Goal: Information Seeking & Learning: Learn about a topic

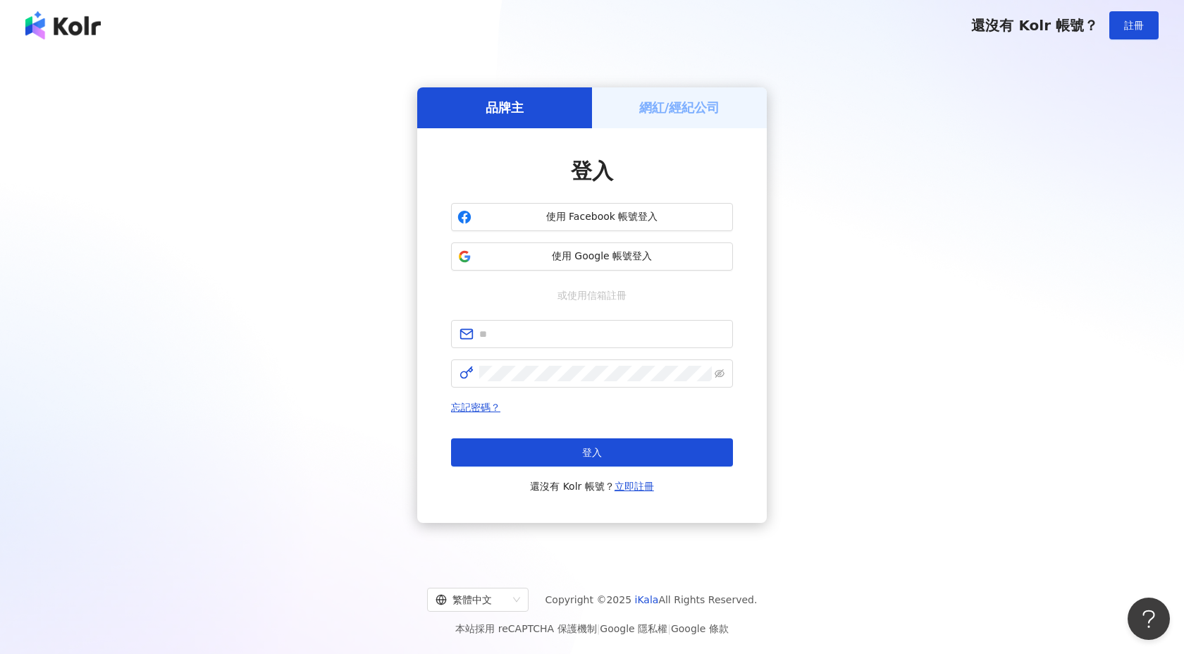
click at [70, 33] on img at bounding box center [62, 25] width 75 height 28
click at [80, 18] on img at bounding box center [62, 25] width 75 height 28
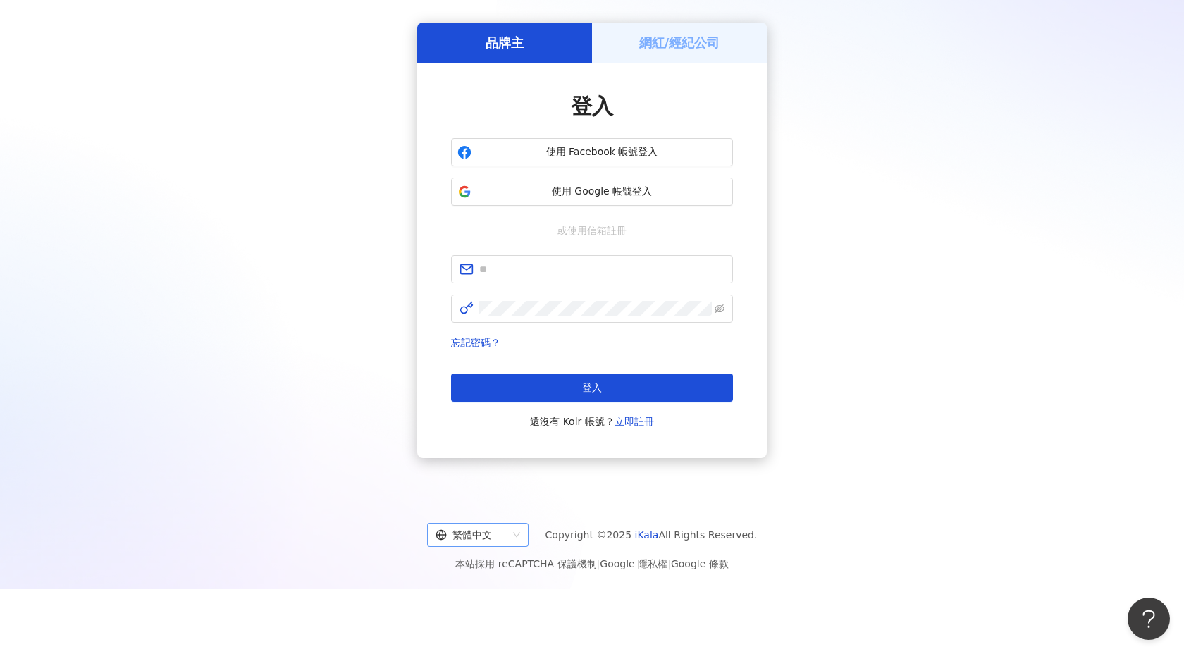
click at [479, 537] on div "繁體中文" at bounding box center [472, 535] width 72 height 23
click at [474, 587] on div "English" at bounding box center [484, 589] width 79 height 16
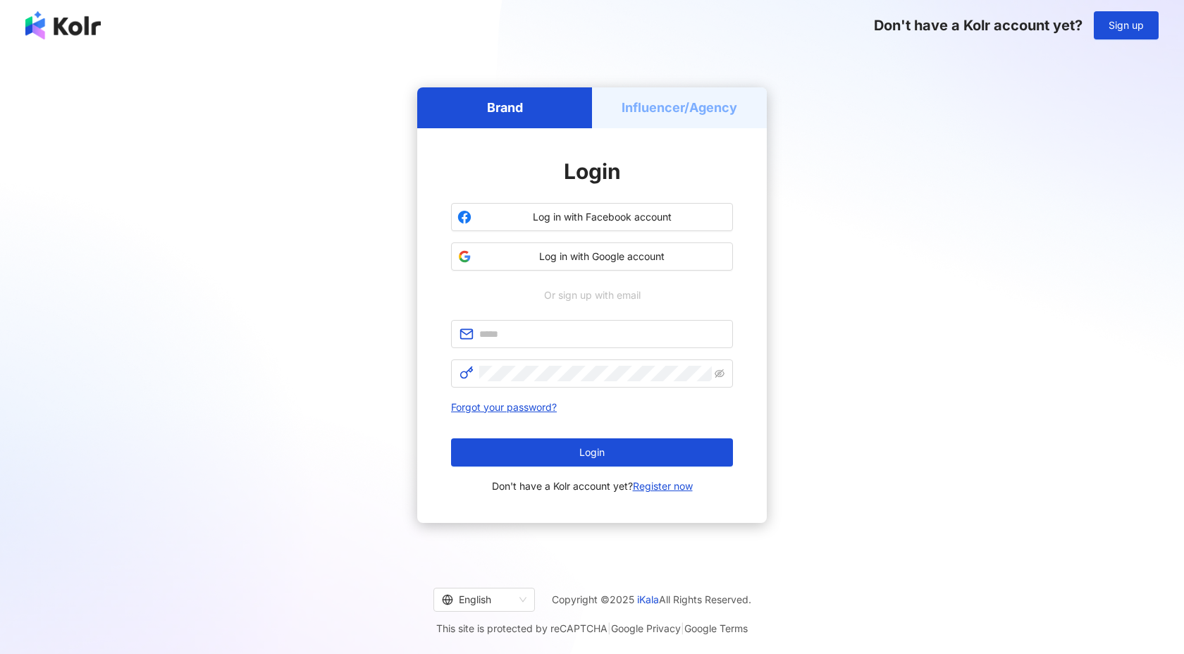
click at [70, 23] on img at bounding box center [62, 25] width 75 height 28
click at [585, 257] on span "Log in with Google account" at bounding box center [602, 257] width 250 height 14
click at [50, 30] on img at bounding box center [62, 25] width 75 height 28
click at [545, 264] on button "Log in with Google account" at bounding box center [592, 257] width 282 height 28
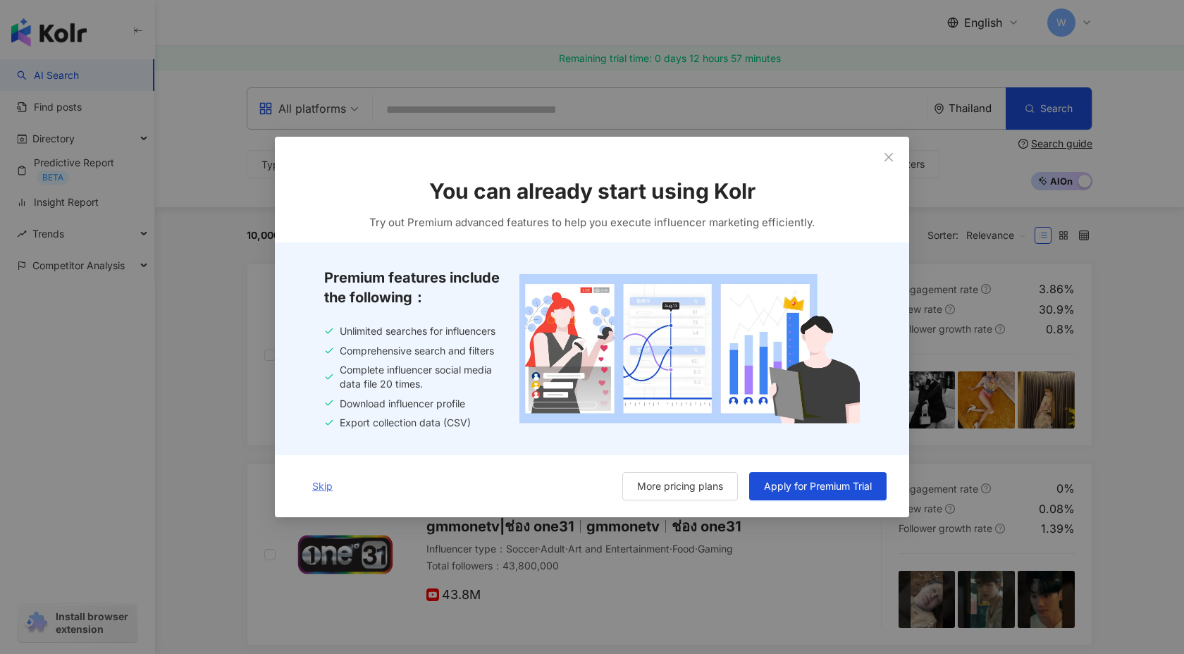
click at [318, 491] on span "Skip" at bounding box center [322, 486] width 20 height 11
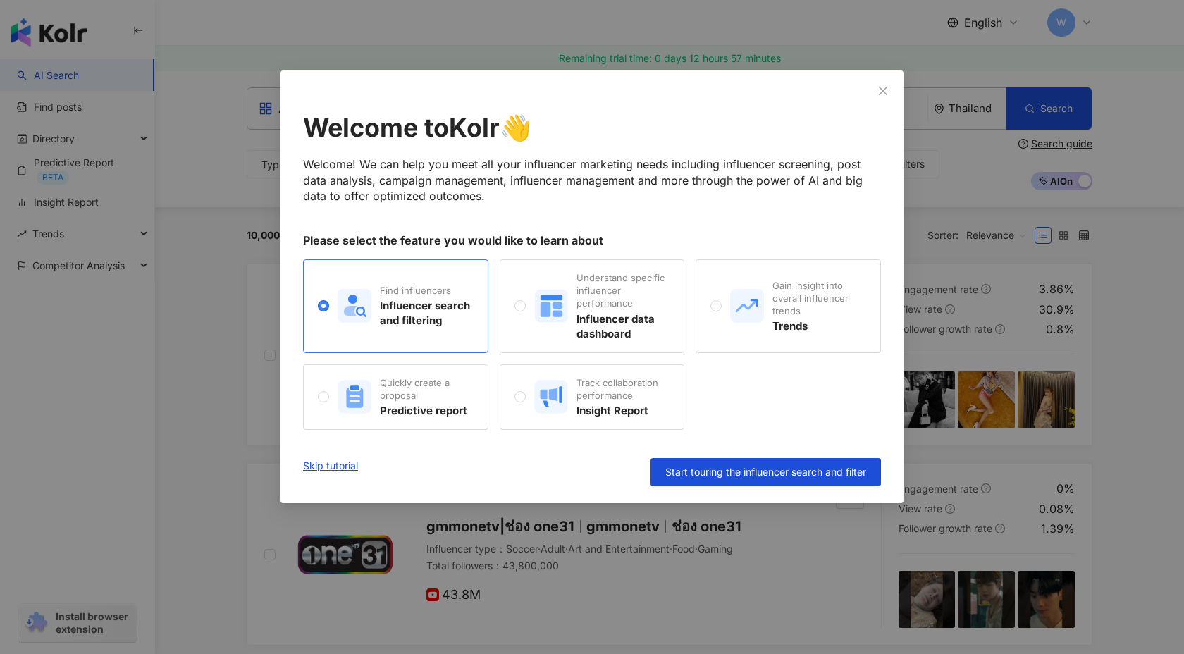
click at [441, 300] on div "Influencer search and filtering" at bounding box center [426, 313] width 93 height 30
click at [324, 473] on link "Skip tutorial" at bounding box center [330, 472] width 55 height 28
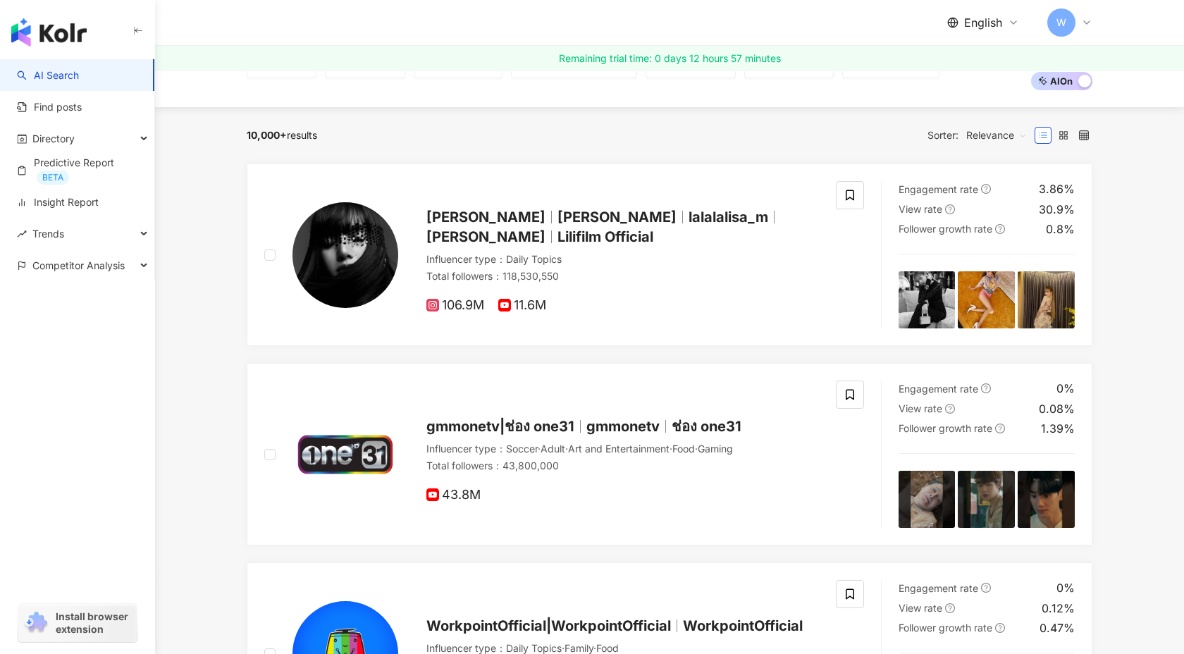
scroll to position [116, 0]
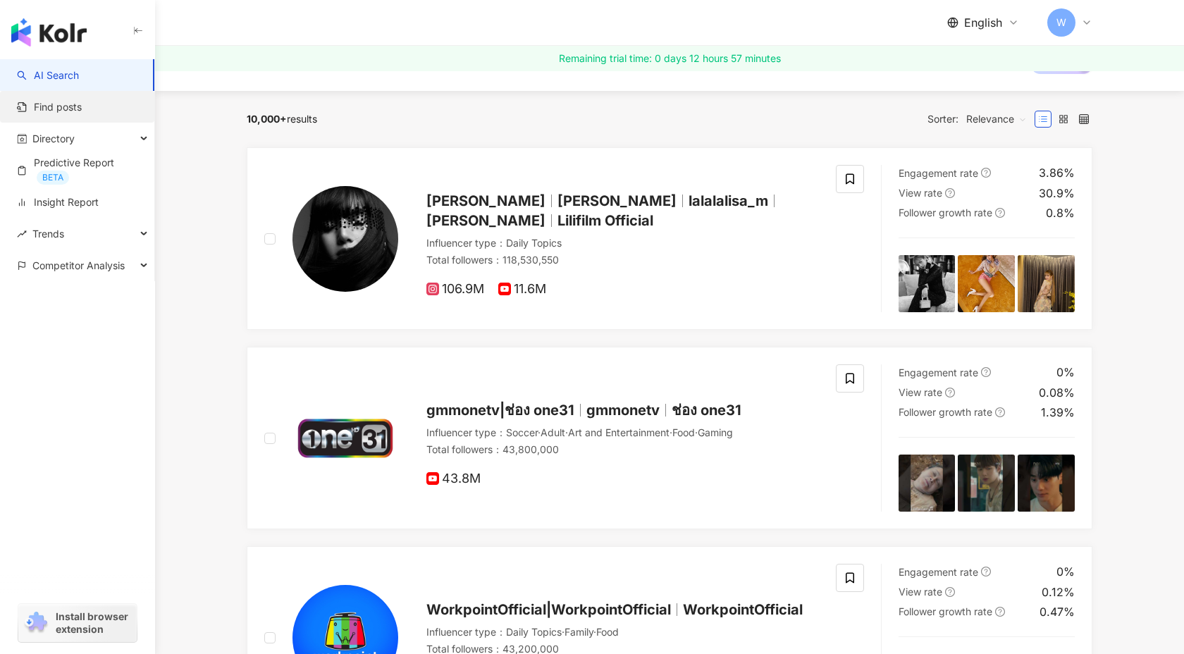
click at [66, 106] on link "Find posts" at bounding box center [49, 107] width 65 height 14
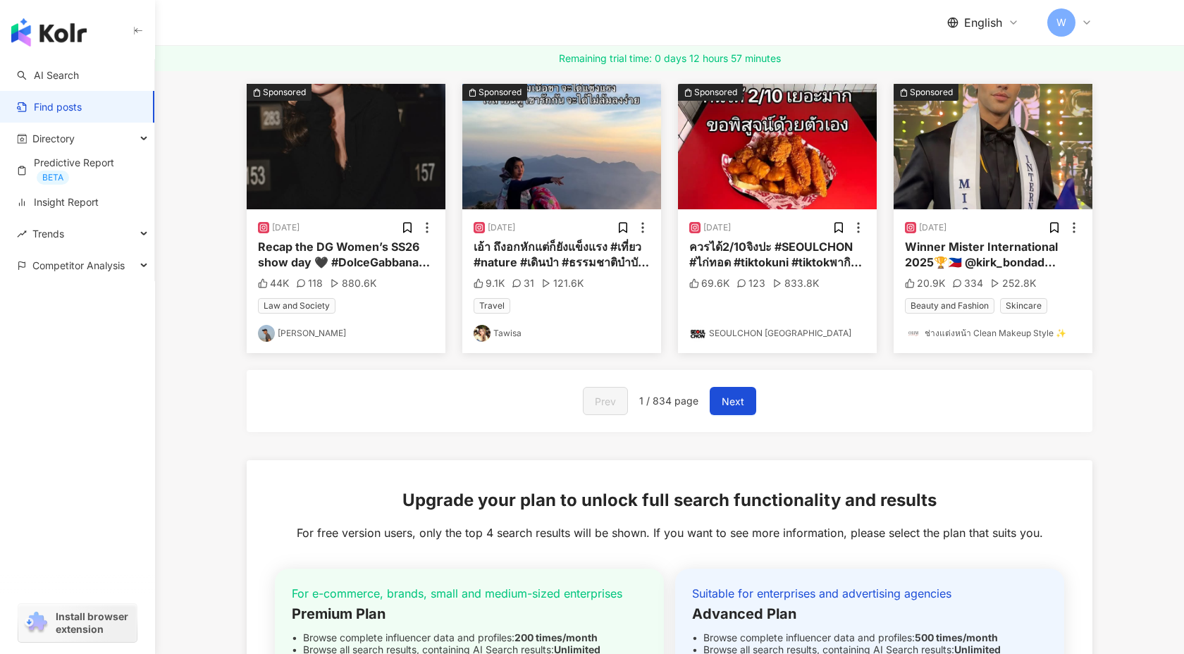
scroll to position [438, 0]
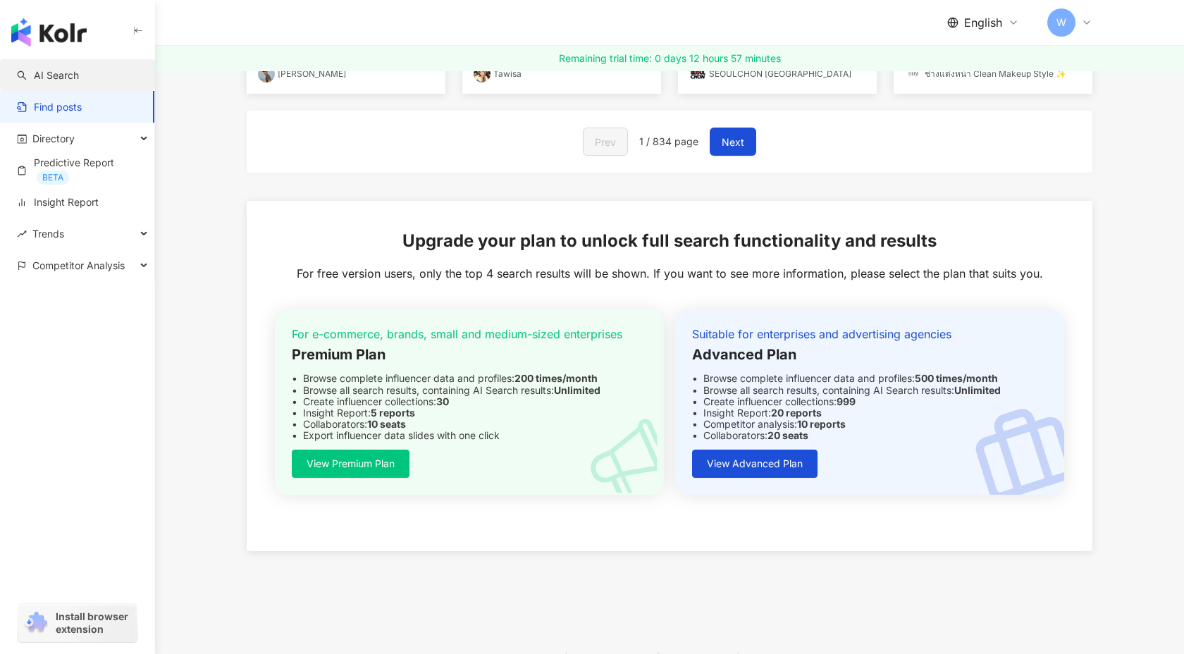
click at [70, 75] on link "AI Search" at bounding box center [48, 75] width 62 height 14
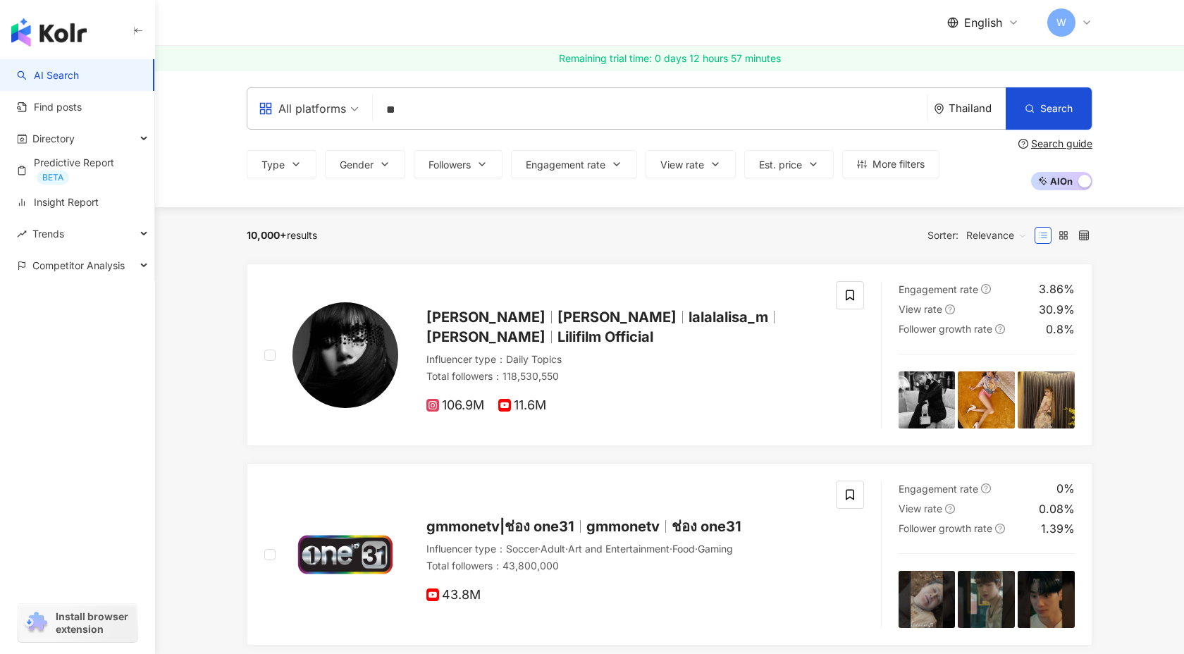
type input "*"
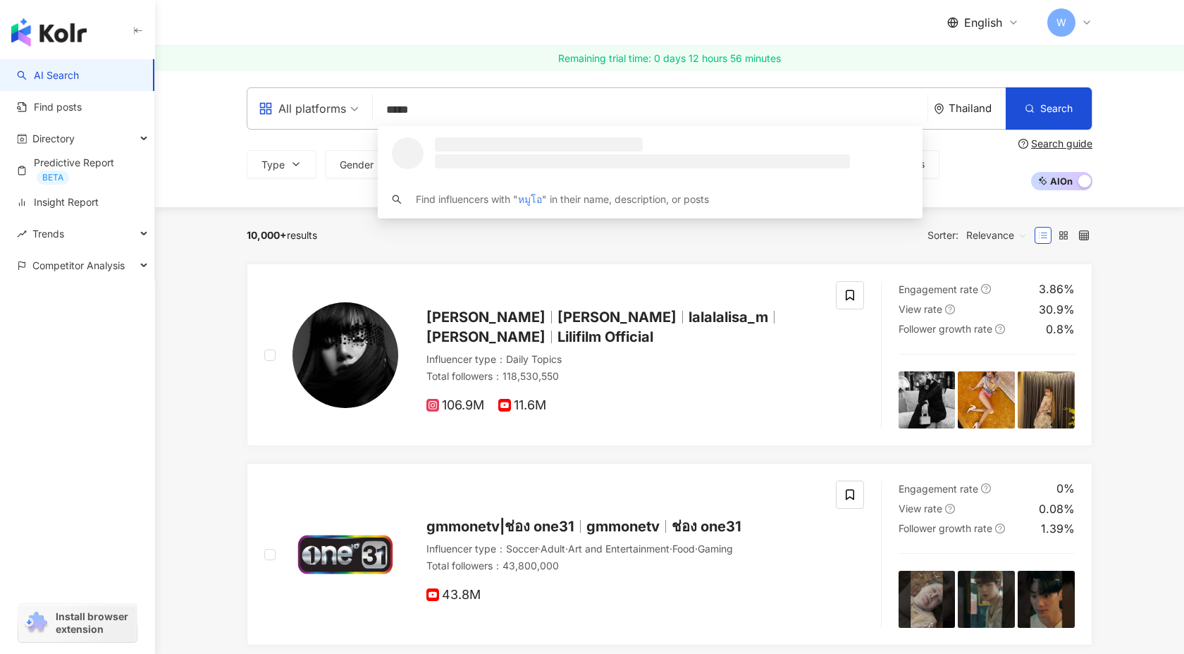
type input "******"
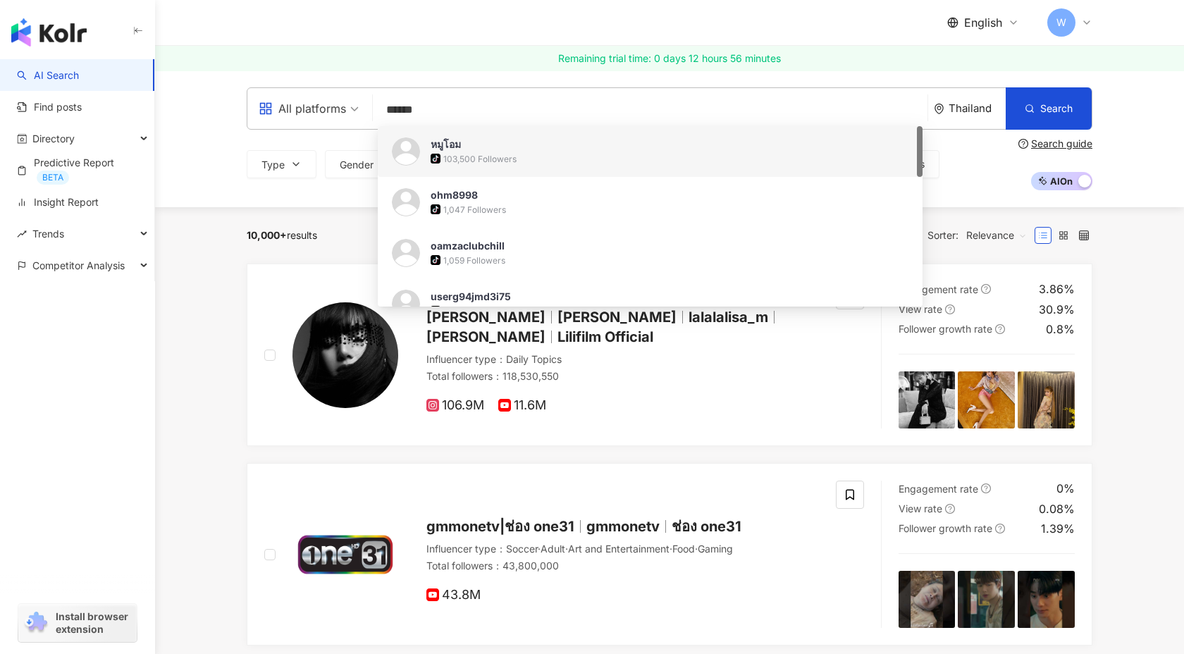
click at [548, 164] on div "tiktok-icon 103,500 Followers" at bounding box center [670, 159] width 478 height 14
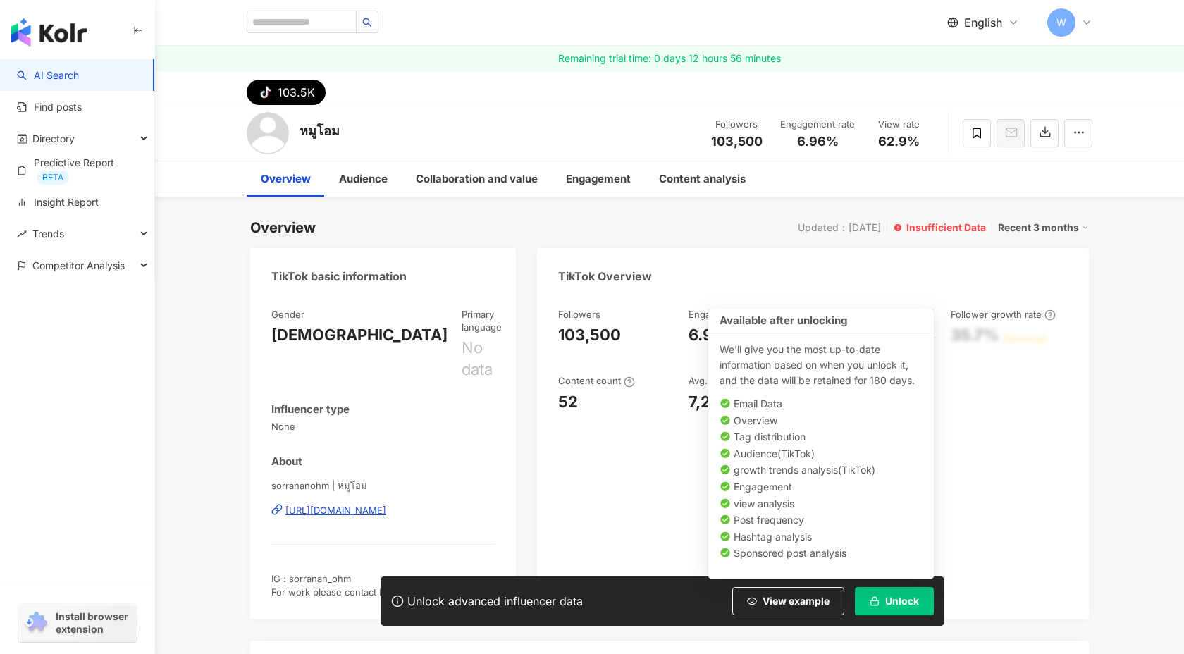
click at [893, 601] on span "Unlock" at bounding box center [902, 601] width 34 height 11
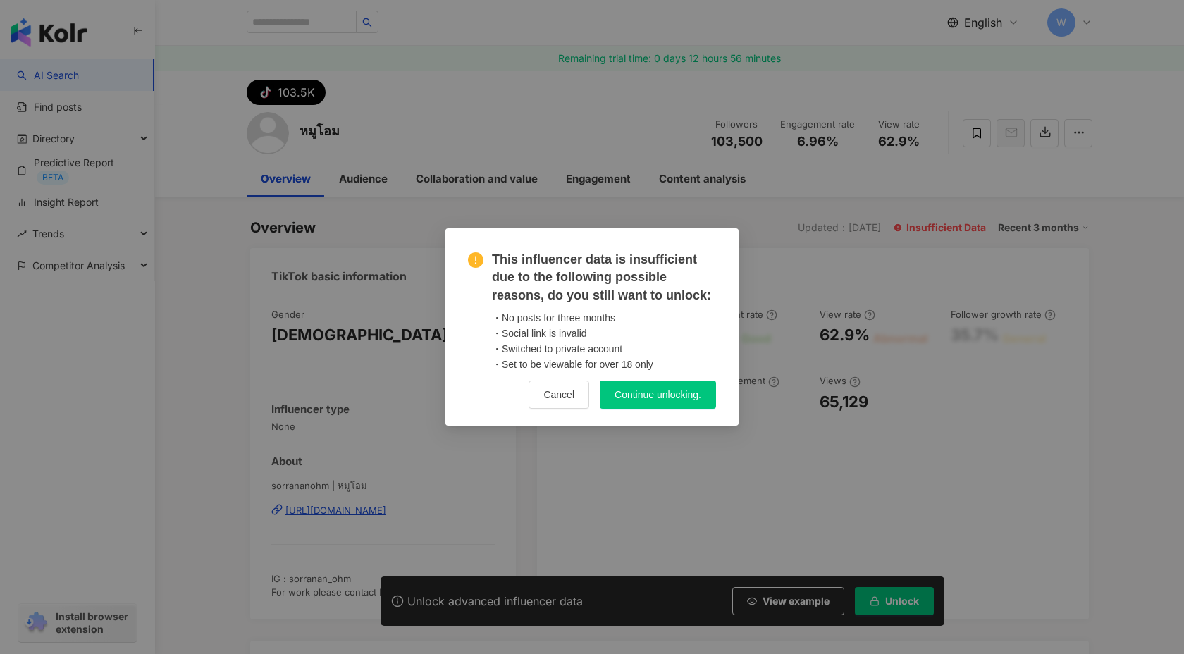
click at [673, 395] on span "Continue unlocking." at bounding box center [658, 394] width 87 height 11
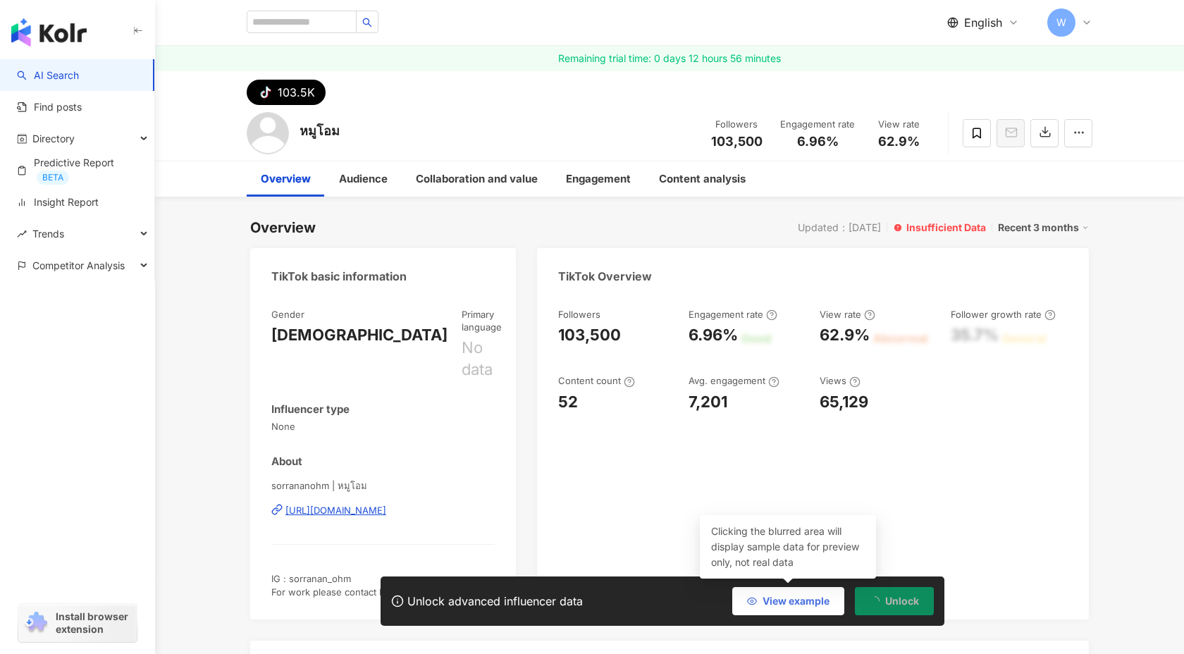
click at [788, 603] on span "View example" at bounding box center [796, 601] width 67 height 11
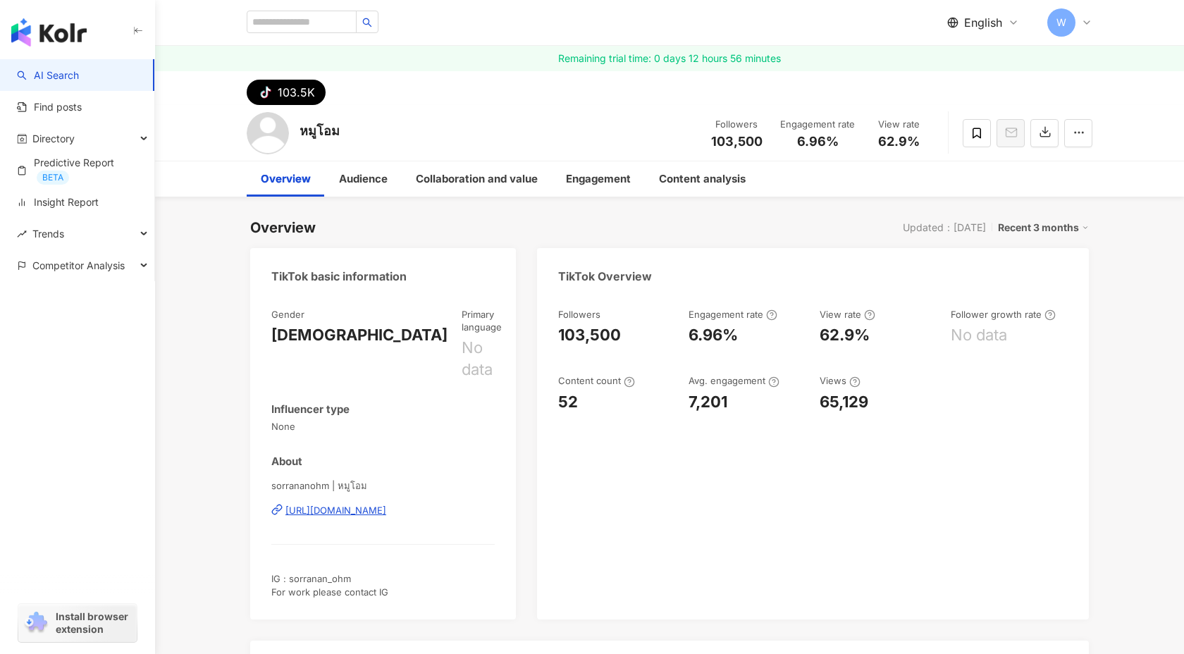
click at [1044, 228] on div "Recent 3 months" at bounding box center [1043, 228] width 91 height 18
click at [1031, 284] on link "Recent 6 months" at bounding box center [1049, 285] width 78 height 16
click at [1034, 227] on div "Recent 6 months" at bounding box center [1043, 228] width 91 height 18
click at [1034, 261] on link "Recent 3 months" at bounding box center [1049, 257] width 78 height 16
click at [1041, 227] on div "Recent 3 months" at bounding box center [1043, 228] width 91 height 18
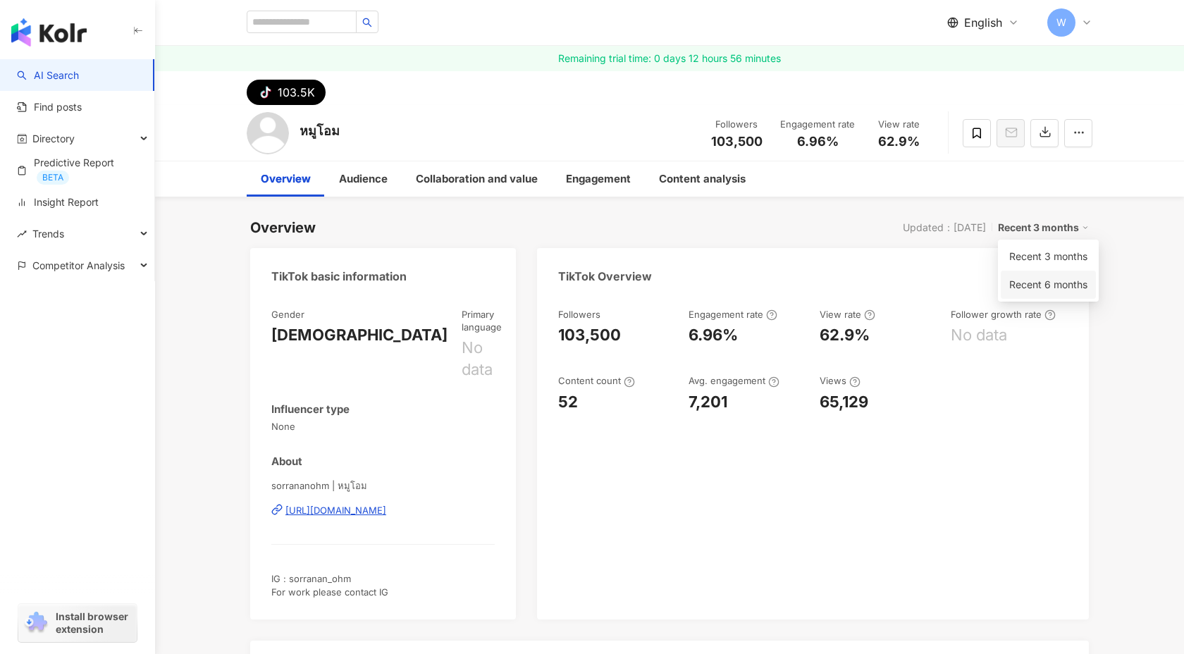
click at [1034, 282] on link "Recent 6 months" at bounding box center [1049, 285] width 78 height 16
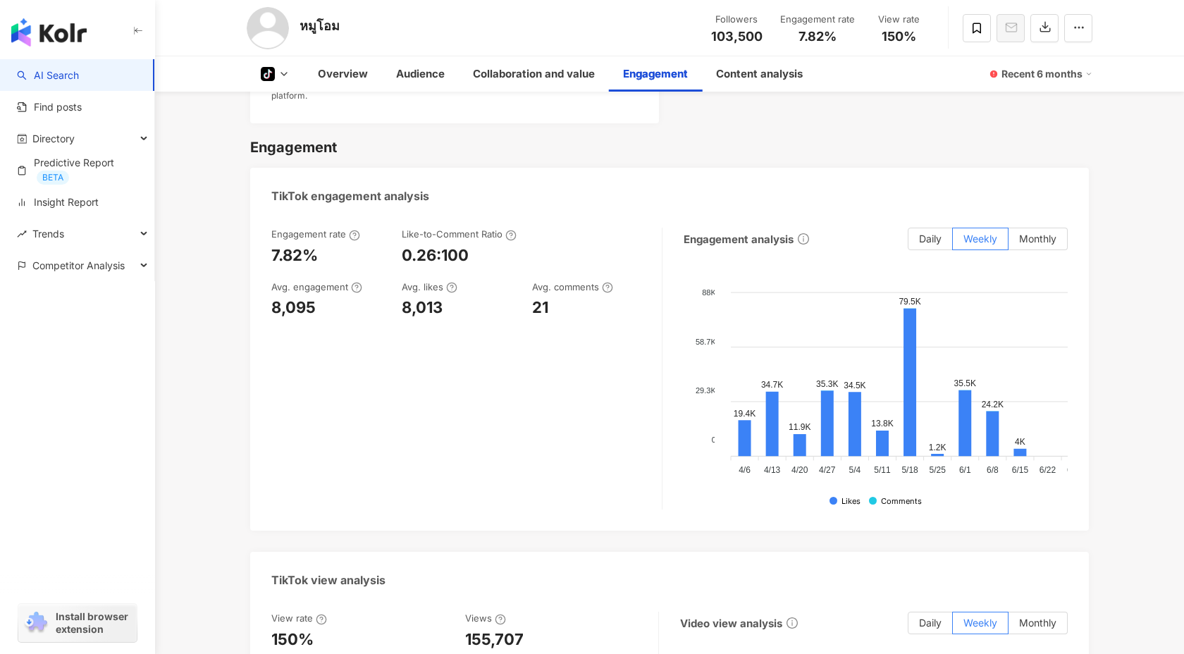
scroll to position [1406, 0]
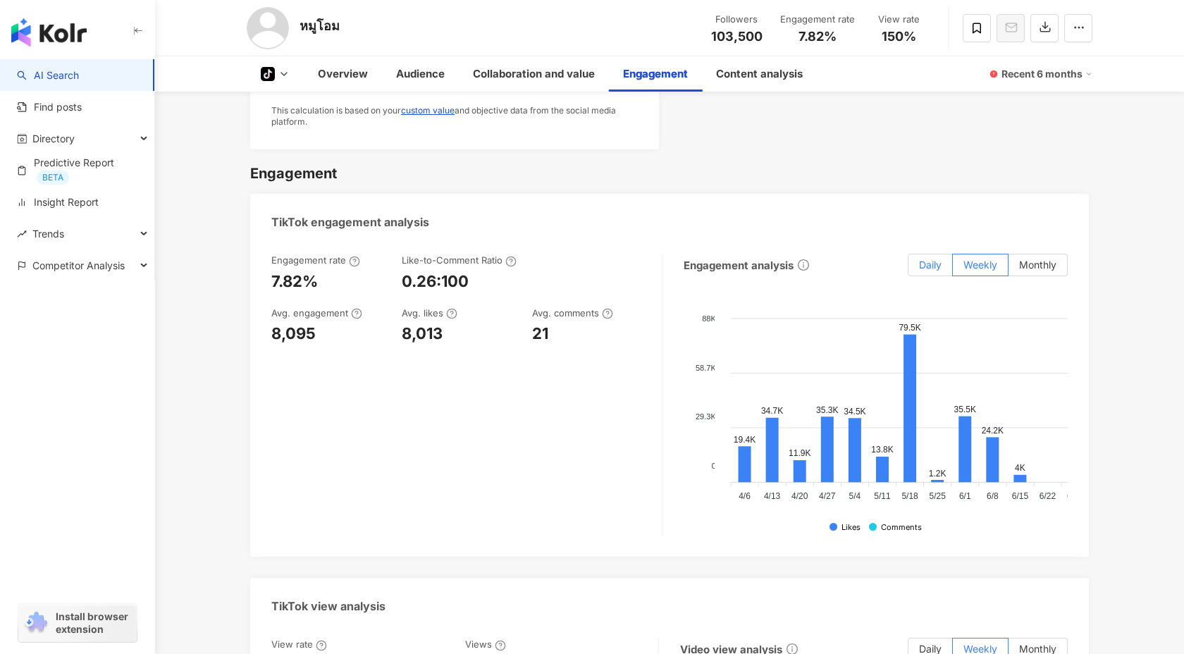
click at [922, 259] on span "Daily" at bounding box center [930, 265] width 23 height 12
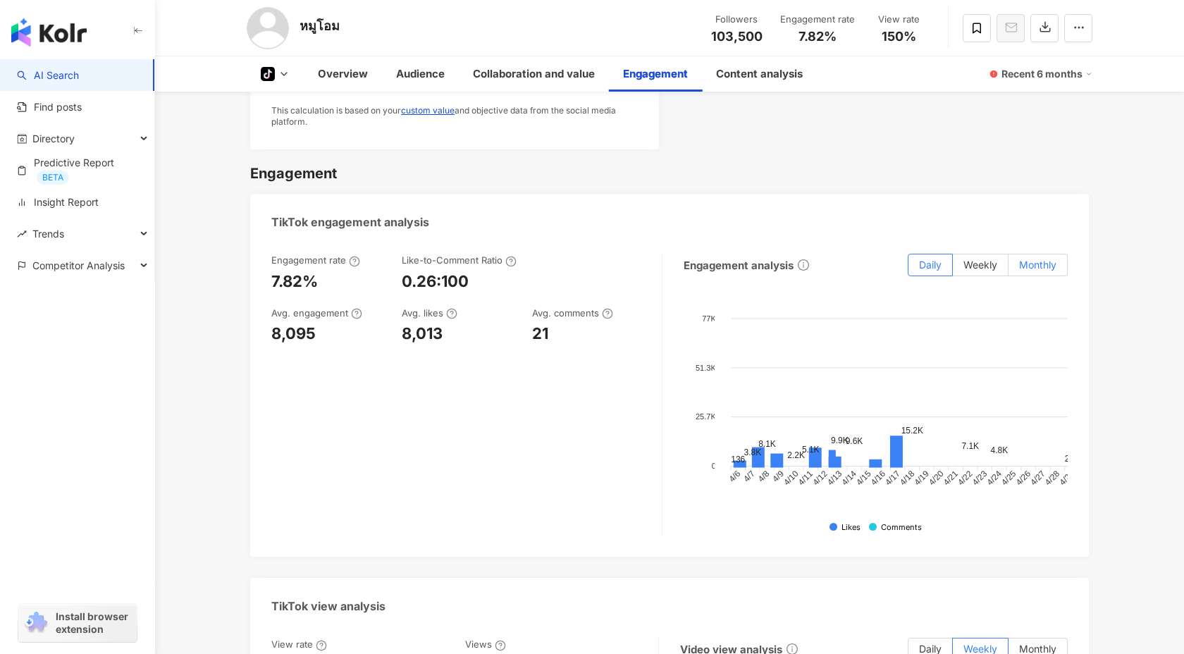
click at [1046, 254] on label "Monthly" at bounding box center [1038, 265] width 59 height 23
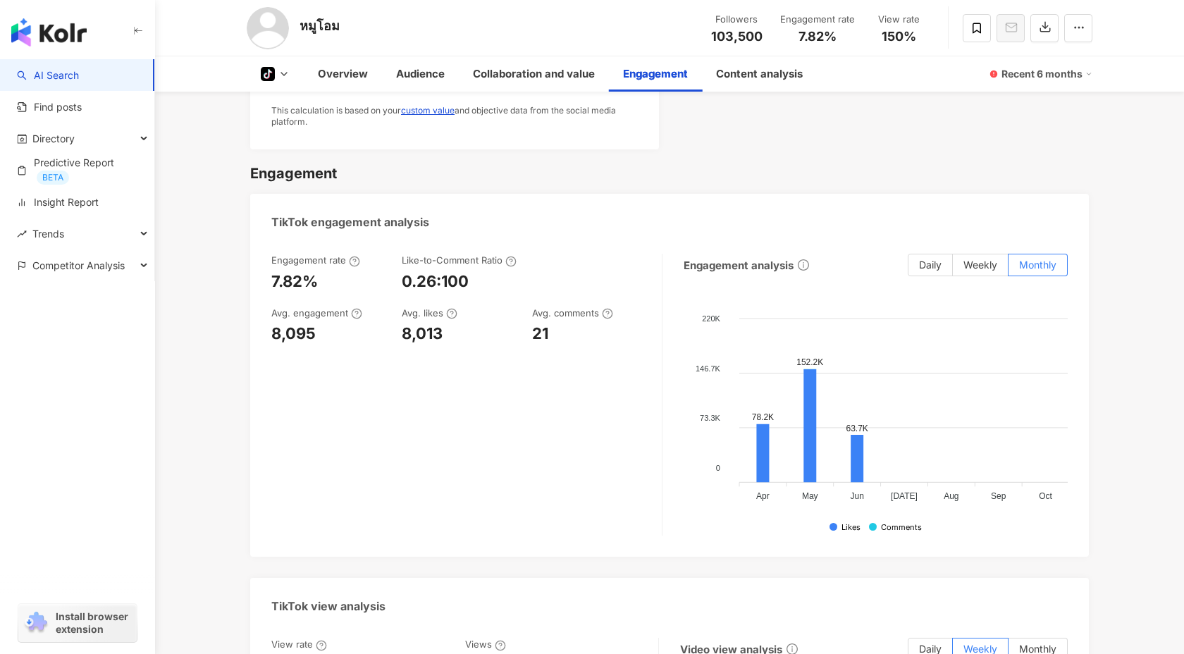
click at [971, 254] on div "Engagement analysis Daily Weekly Monthly 220K 220K 146.7K 146.7K 73.3K 73.3K 0 …" at bounding box center [876, 395] width 384 height 282
click at [973, 259] on span "Weekly" at bounding box center [981, 265] width 34 height 12
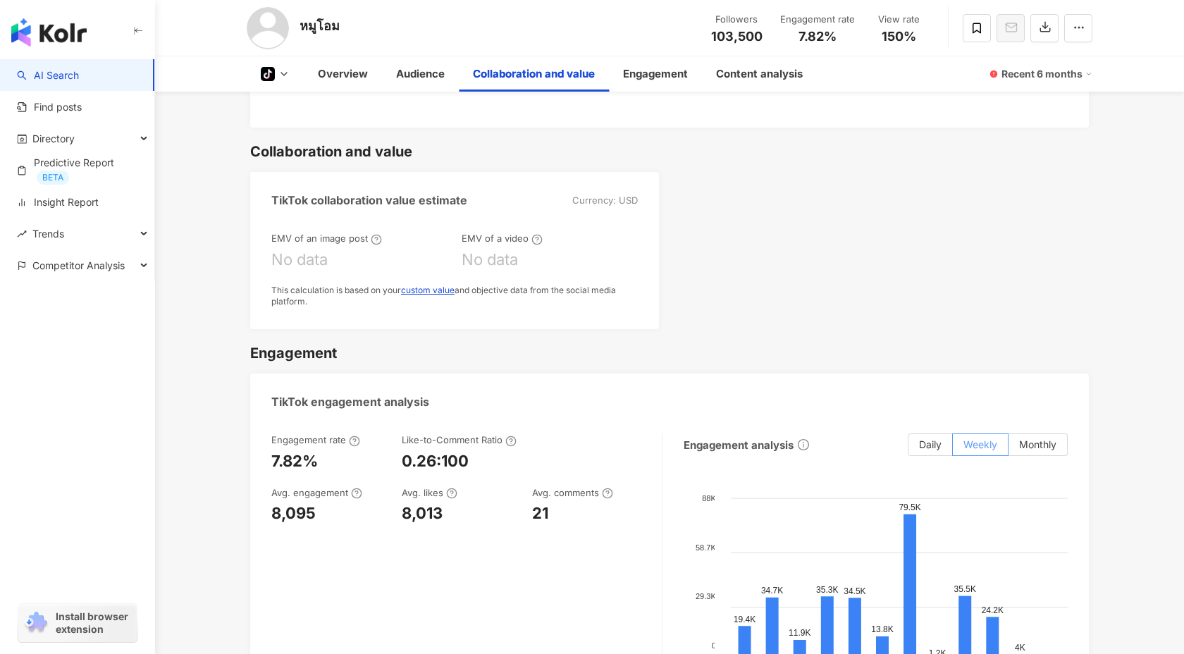
scroll to position [1223, 0]
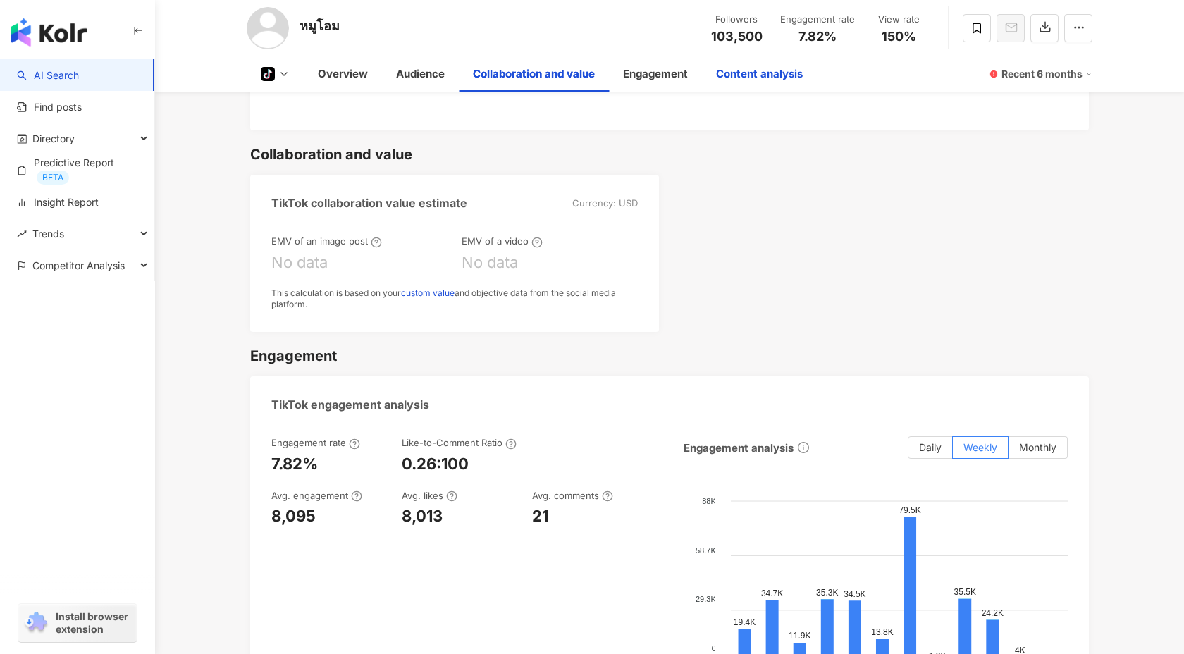
click at [780, 69] on div "Content analysis" at bounding box center [759, 74] width 87 height 17
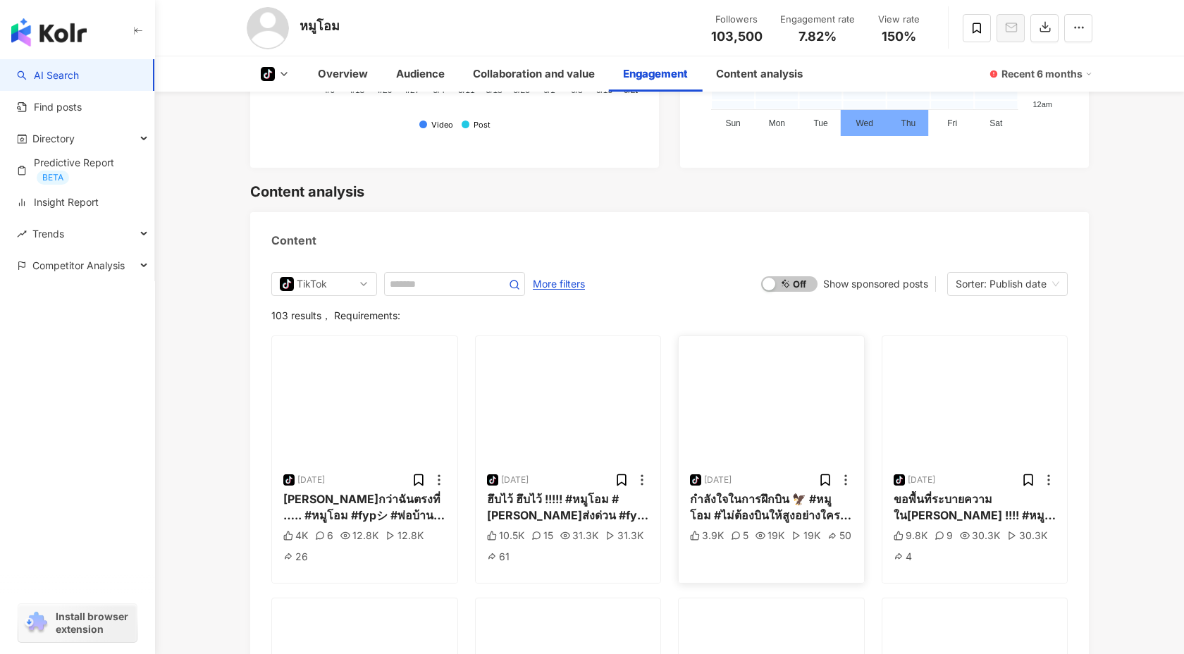
scroll to position [2628, 0]
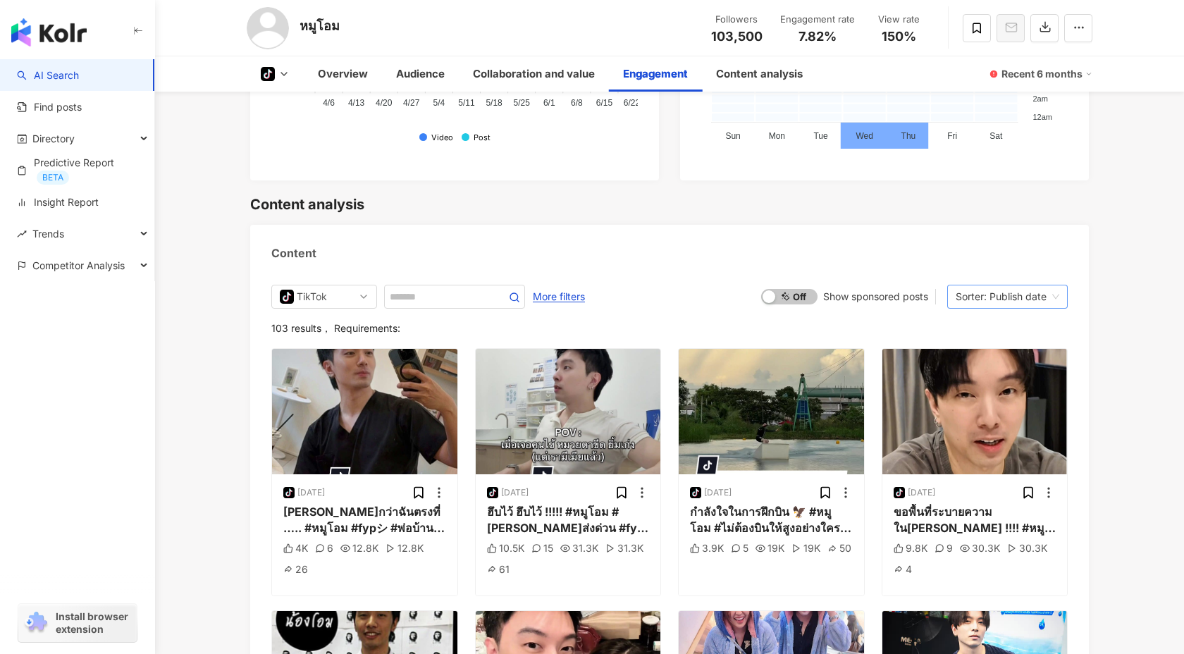
click at [983, 286] on div "Sorter: Publish date" at bounding box center [1001, 297] width 91 height 23
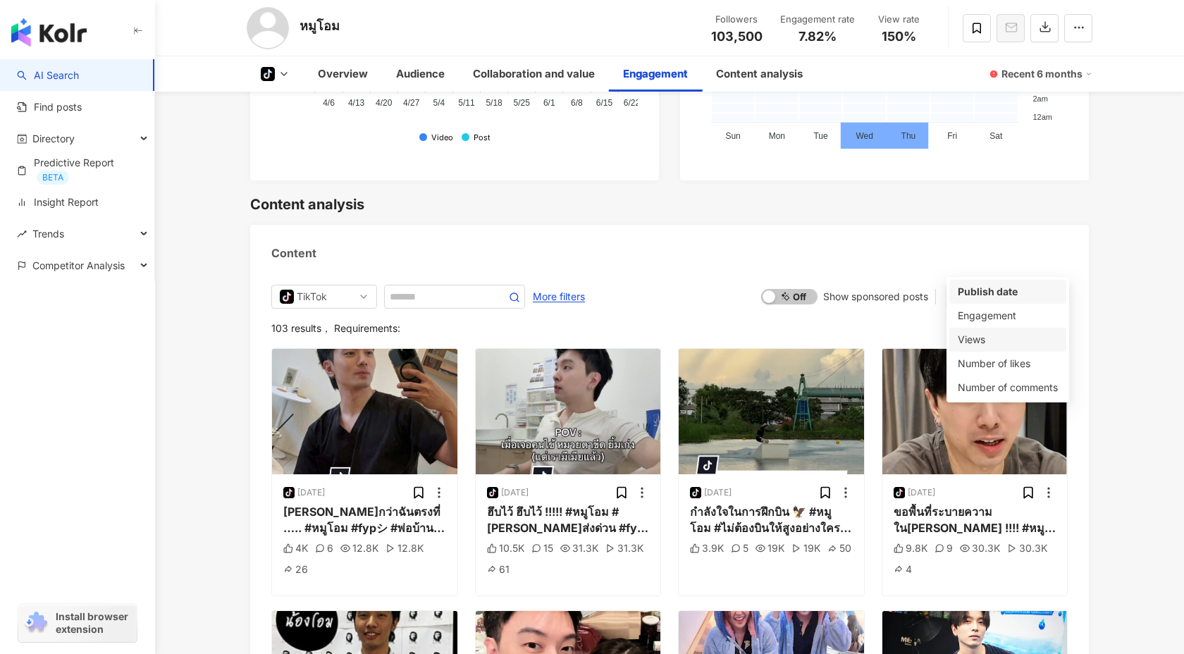
click at [1005, 338] on div "Views" at bounding box center [1008, 340] width 100 height 16
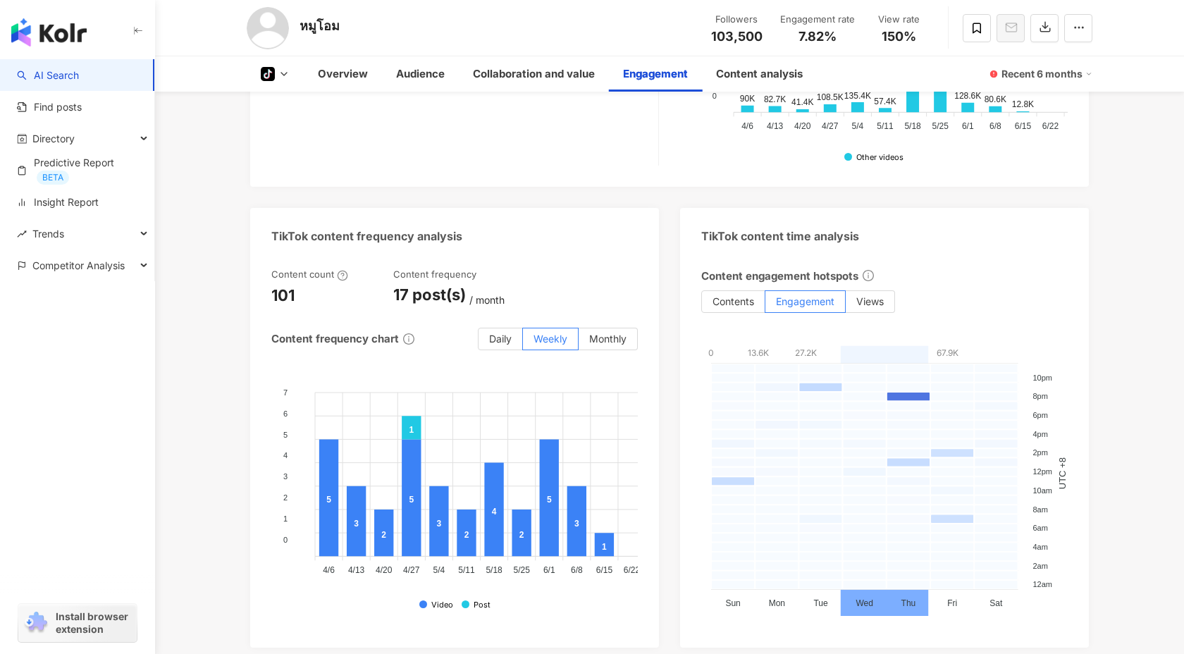
scroll to position [2157, 0]
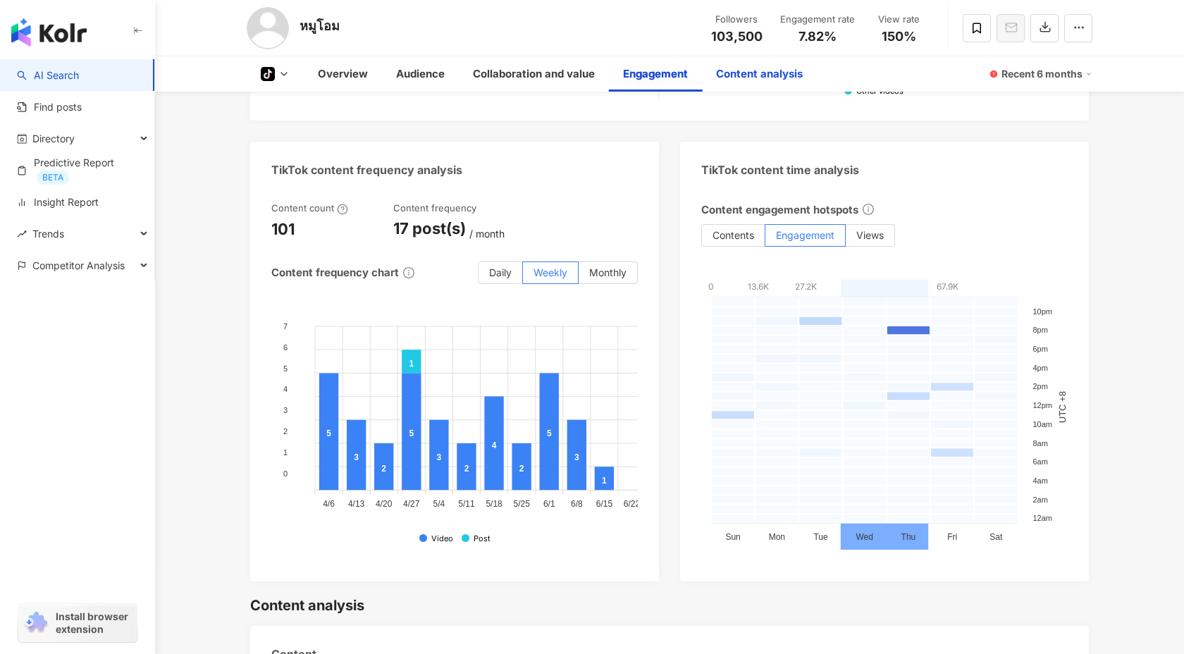
click at [759, 75] on div "Content analysis" at bounding box center [759, 74] width 87 height 17
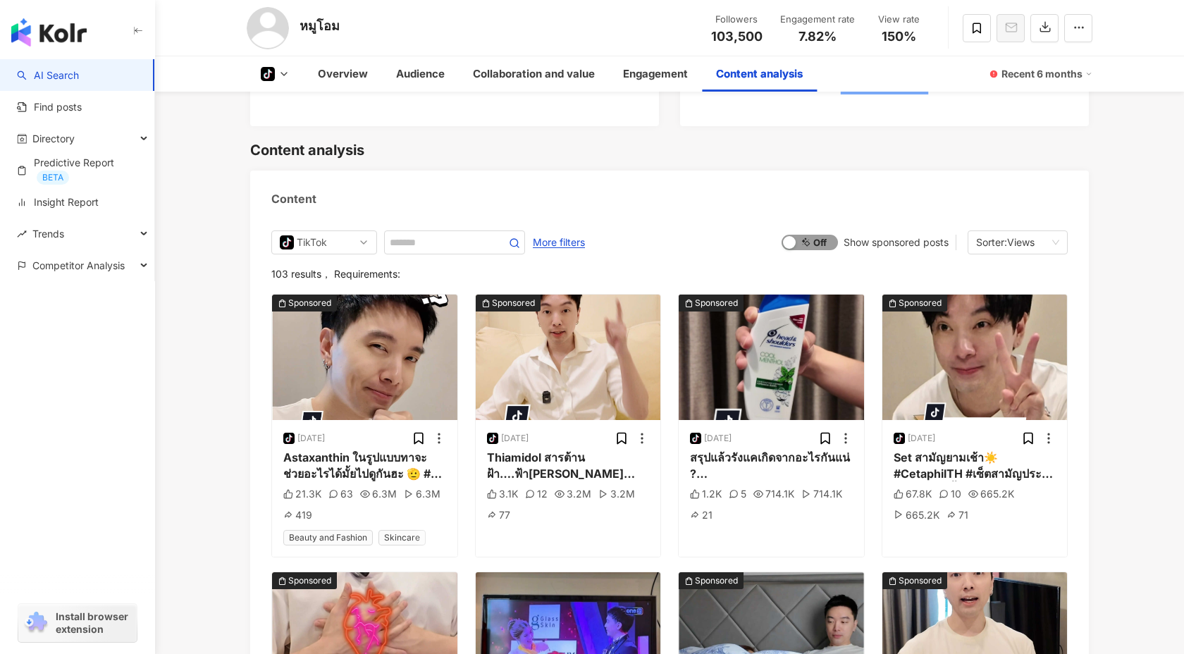
click at [816, 235] on span "On Off" at bounding box center [810, 243] width 56 height 16
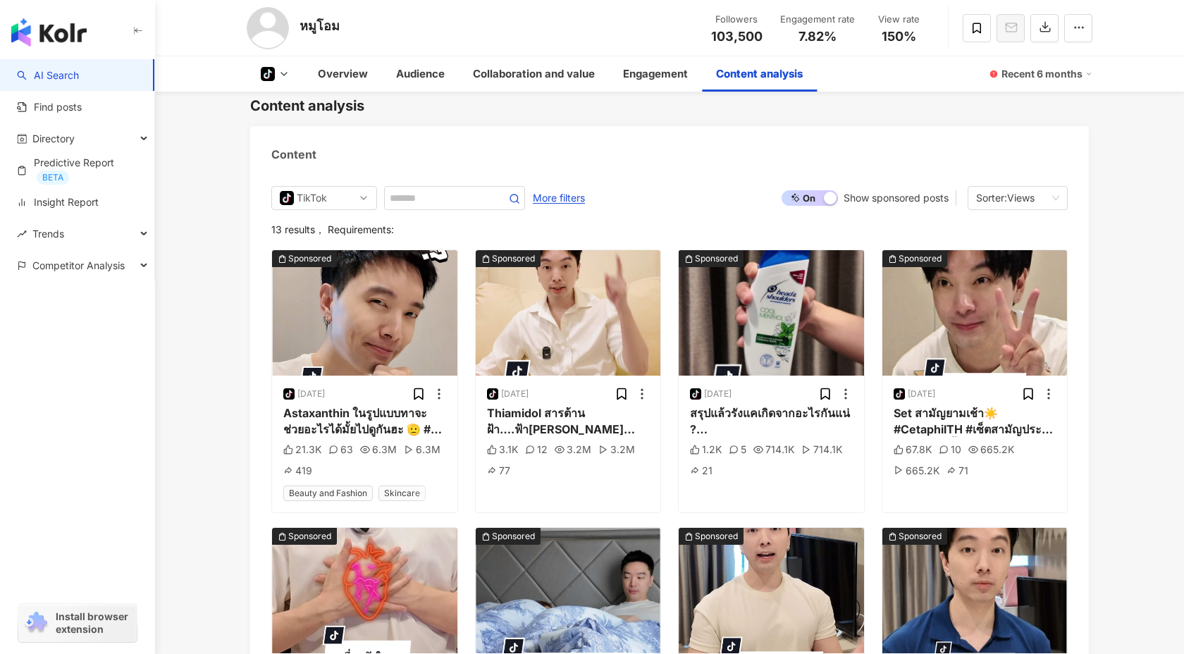
click at [815, 186] on div "On Off Show sponsored posts Sorter: Views" at bounding box center [925, 198] width 286 height 24
click at [816, 190] on span "On Off" at bounding box center [810, 198] width 56 height 16
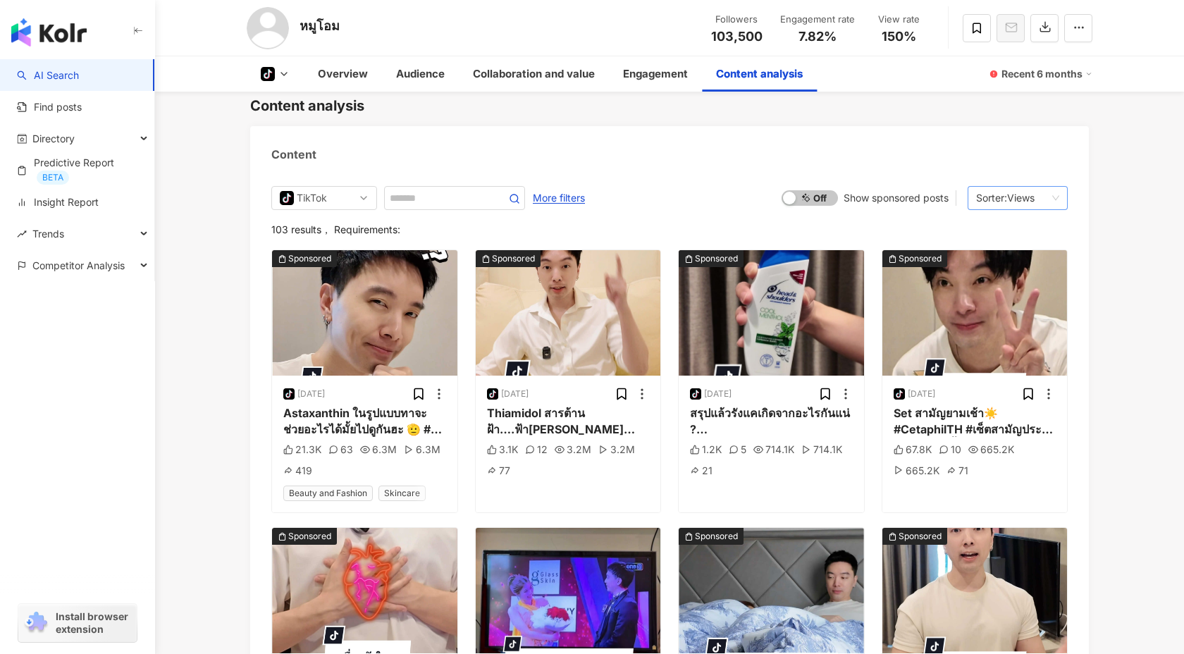
click at [1023, 187] on div "Views" at bounding box center [1020, 198] width 27 height 23
click at [1007, 243] on div "Views" at bounding box center [1029, 241] width 100 height 16
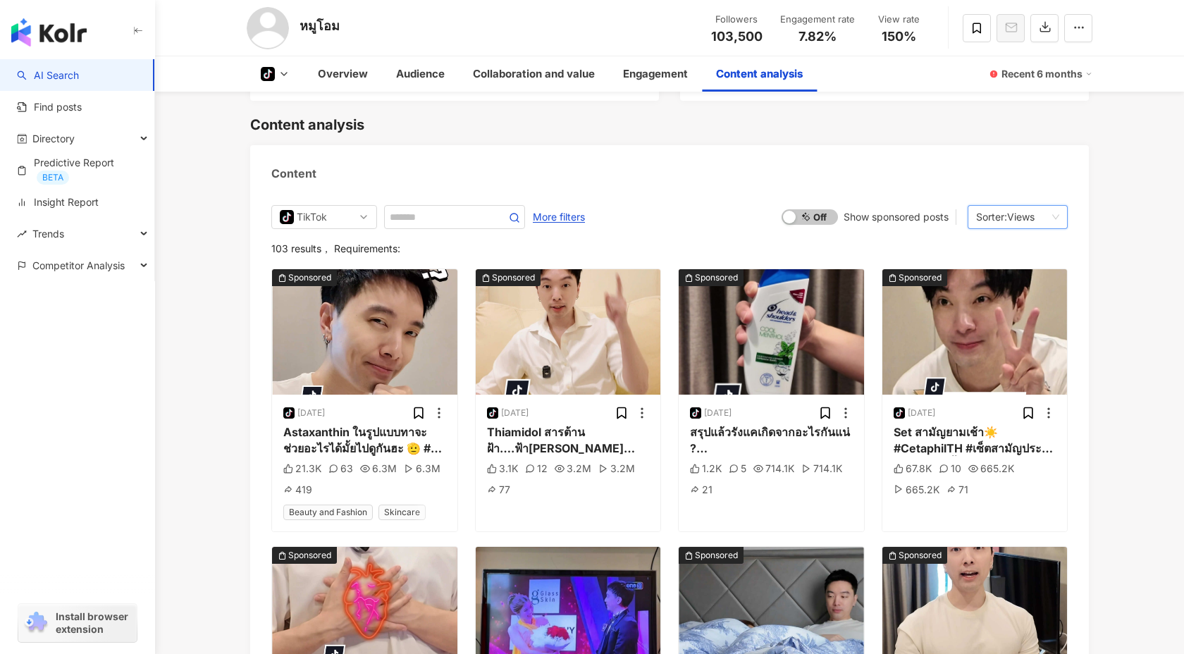
scroll to position [2701, 0]
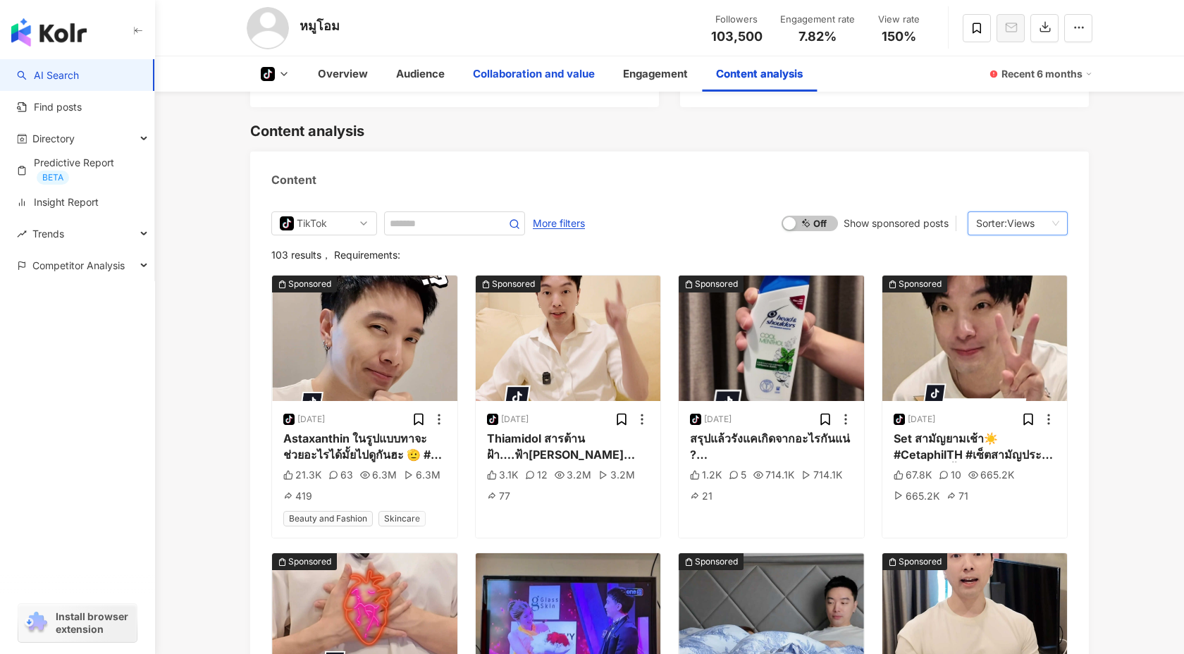
click at [541, 75] on div "Collaboration and value" at bounding box center [534, 74] width 122 height 17
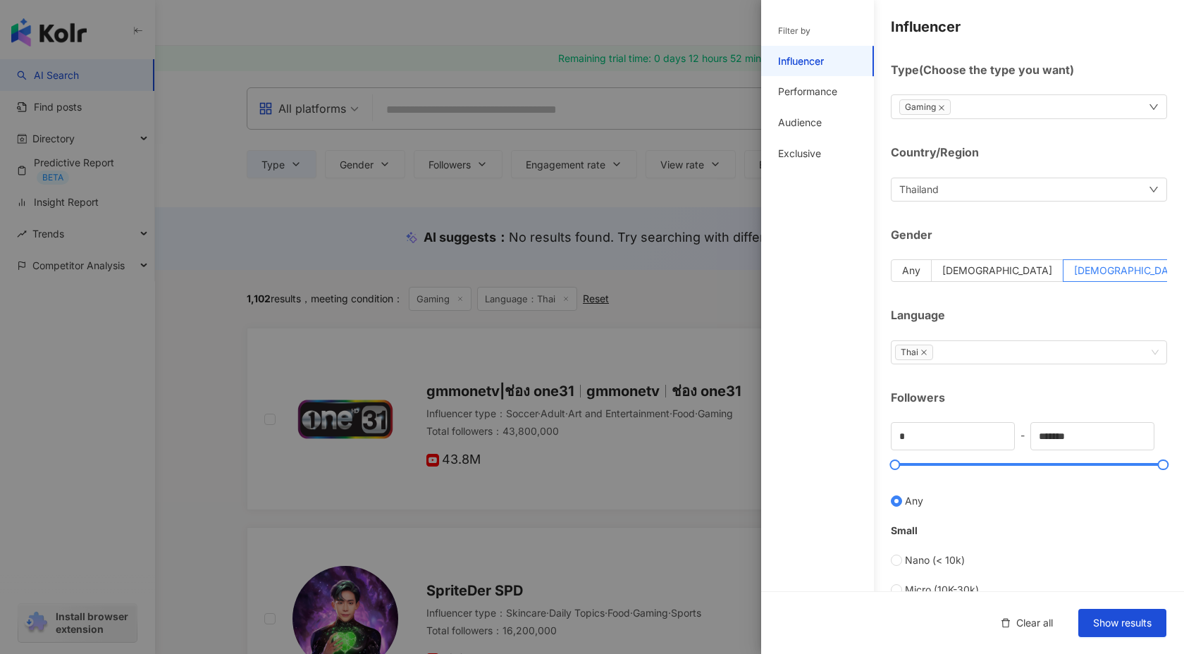
scroll to position [65, 0]
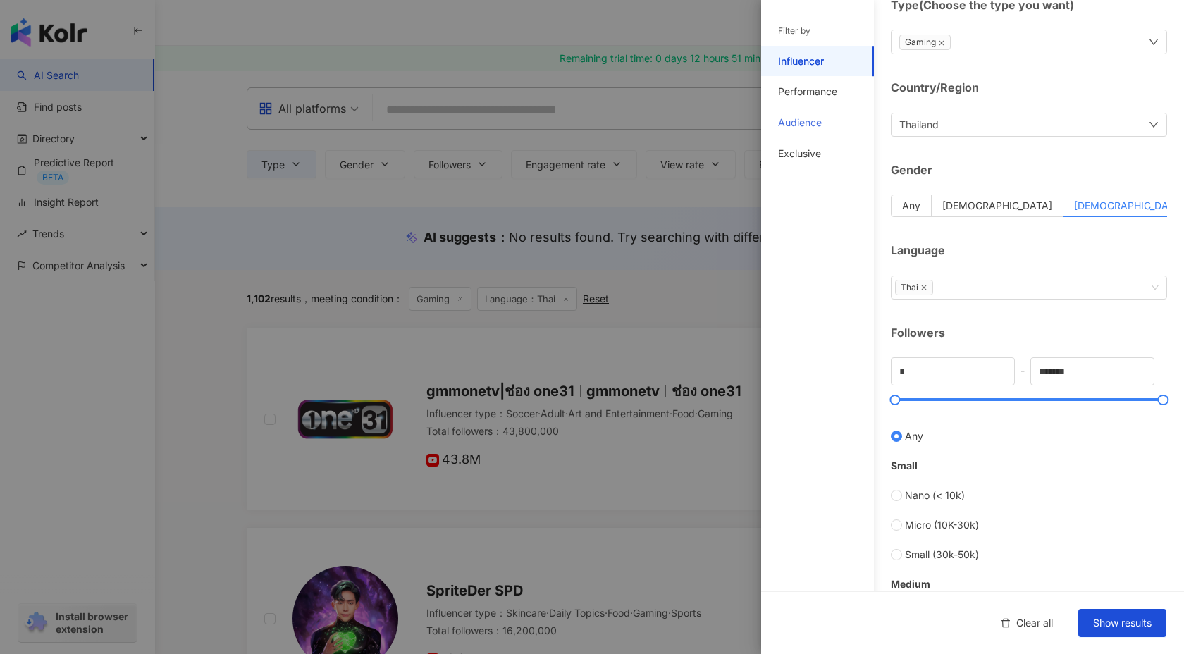
click at [806, 115] on div "Audience" at bounding box center [817, 122] width 113 height 31
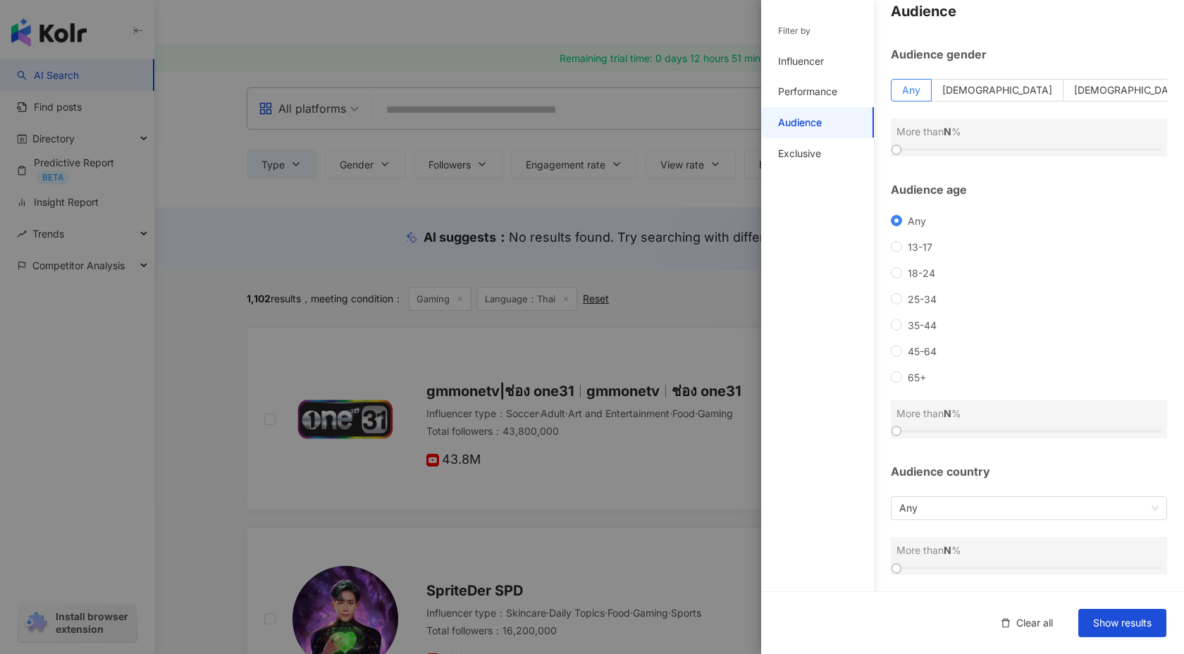
scroll to position [16, 0]
click at [1030, 80] on label "[DEMOGRAPHIC_DATA]" at bounding box center [998, 90] width 132 height 23
click at [937, 73] on div "Audience gender Any [DEMOGRAPHIC_DATA] [DEMOGRAPHIC_DATA] [DEMOGRAPHIC_DATA] Mo…" at bounding box center [1029, 102] width 276 height 110
click at [921, 88] on span "Any" at bounding box center [911, 90] width 18 height 12
click at [932, 510] on span "Any" at bounding box center [1029, 508] width 259 height 23
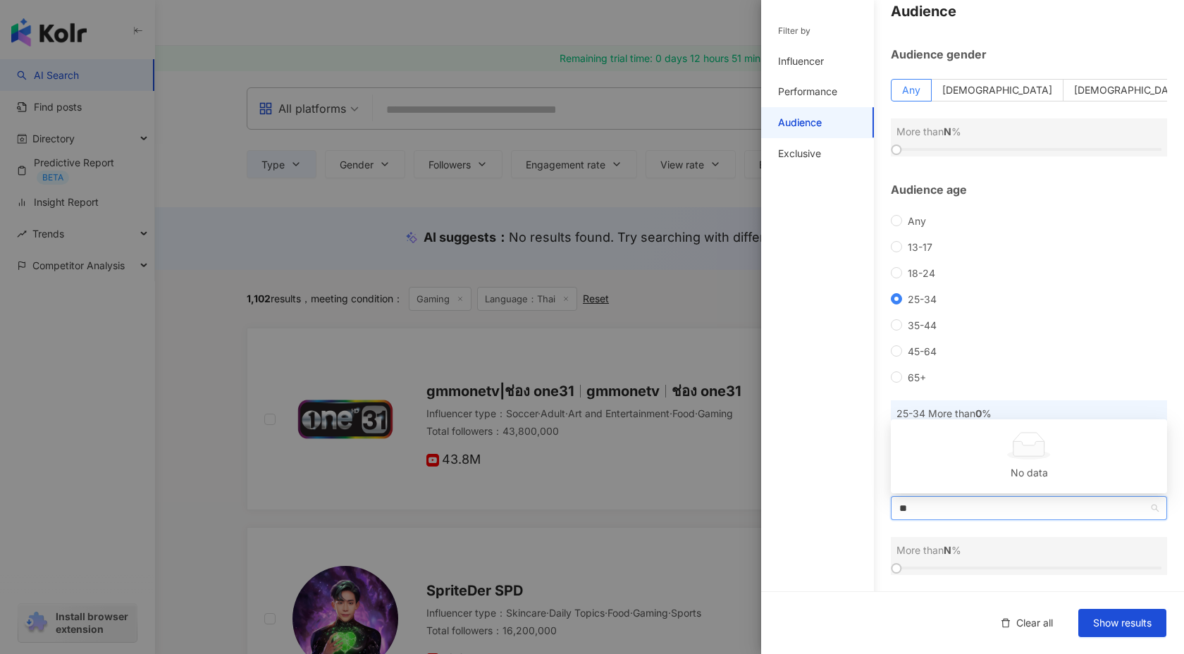
type input "*"
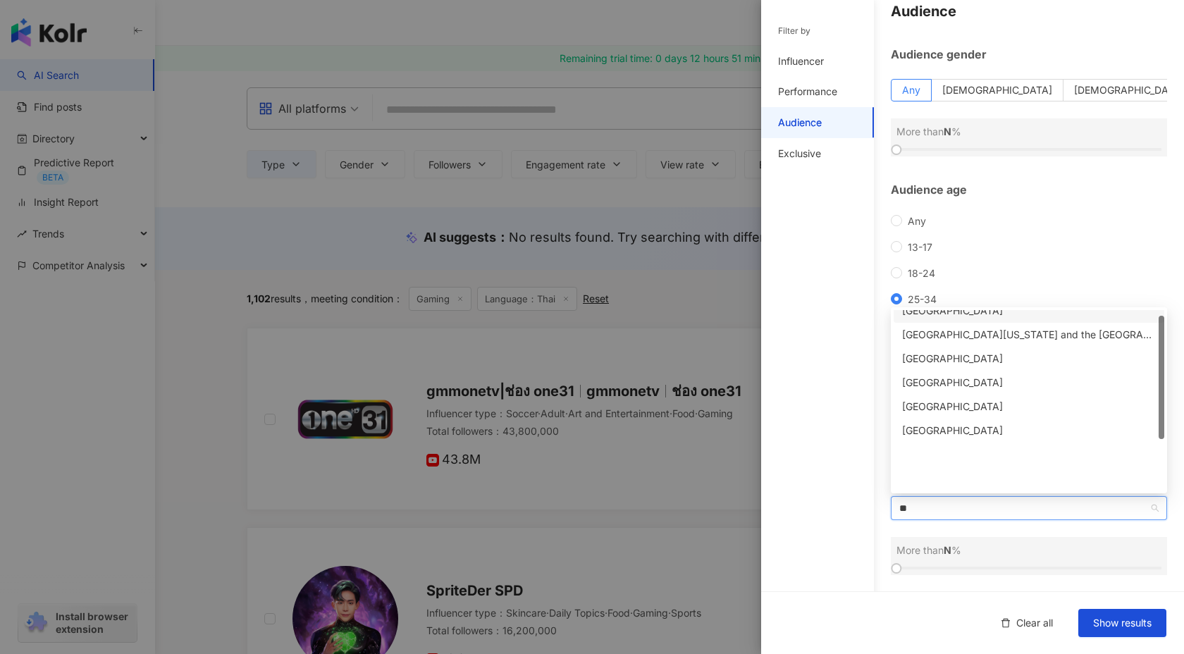
scroll to position [0, 0]
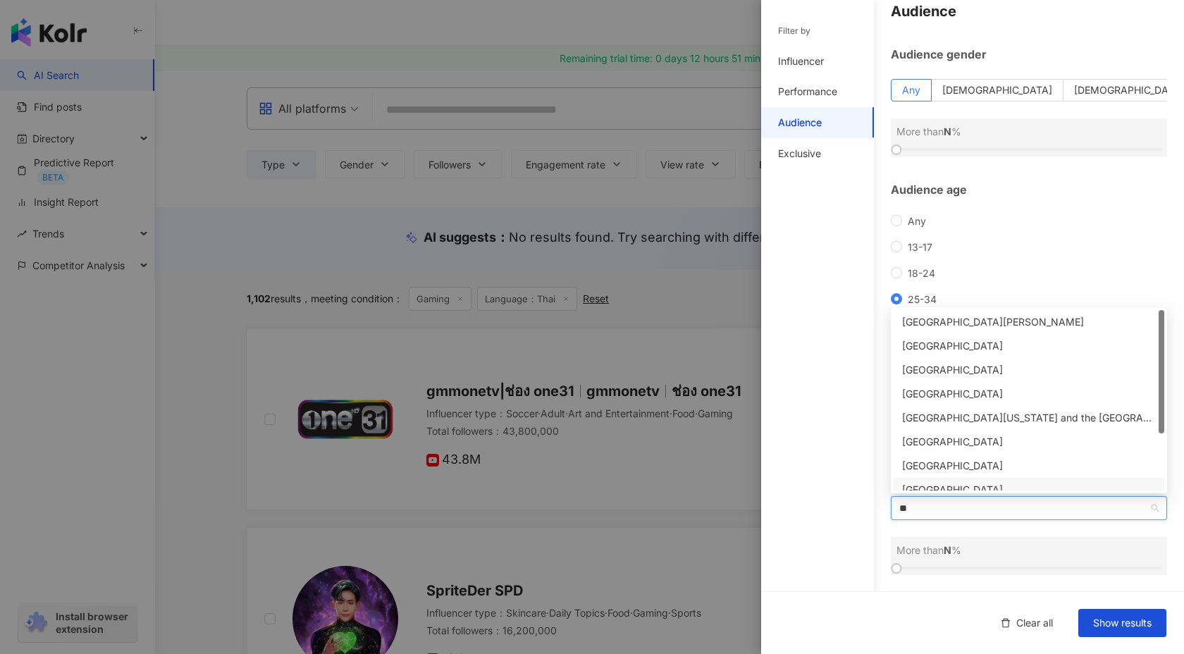
type input "*"
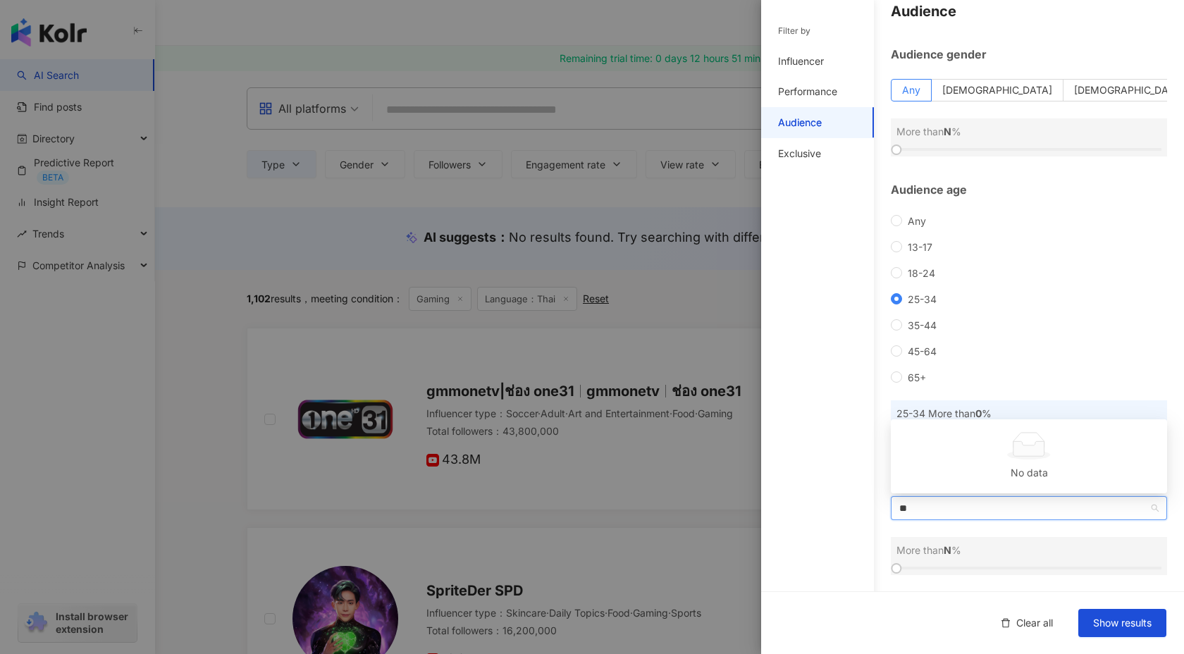
type input "*"
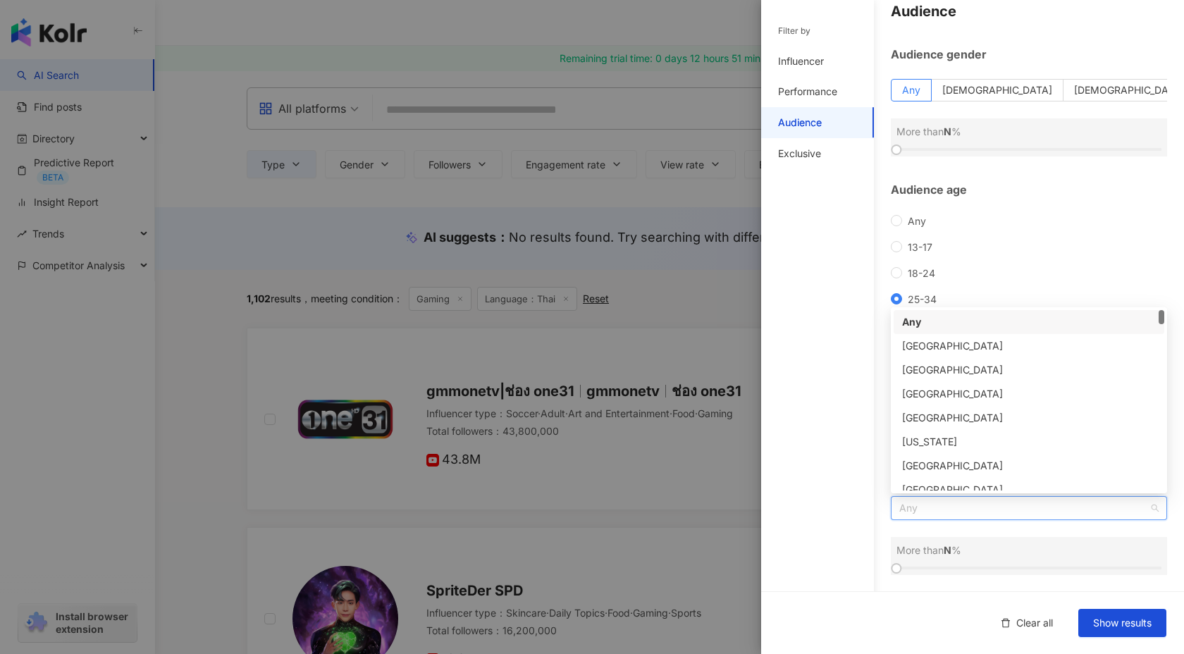
click at [790, 449] on div "Filter by Influencer Performance Audience Exclusive" at bounding box center [817, 335] width 113 height 637
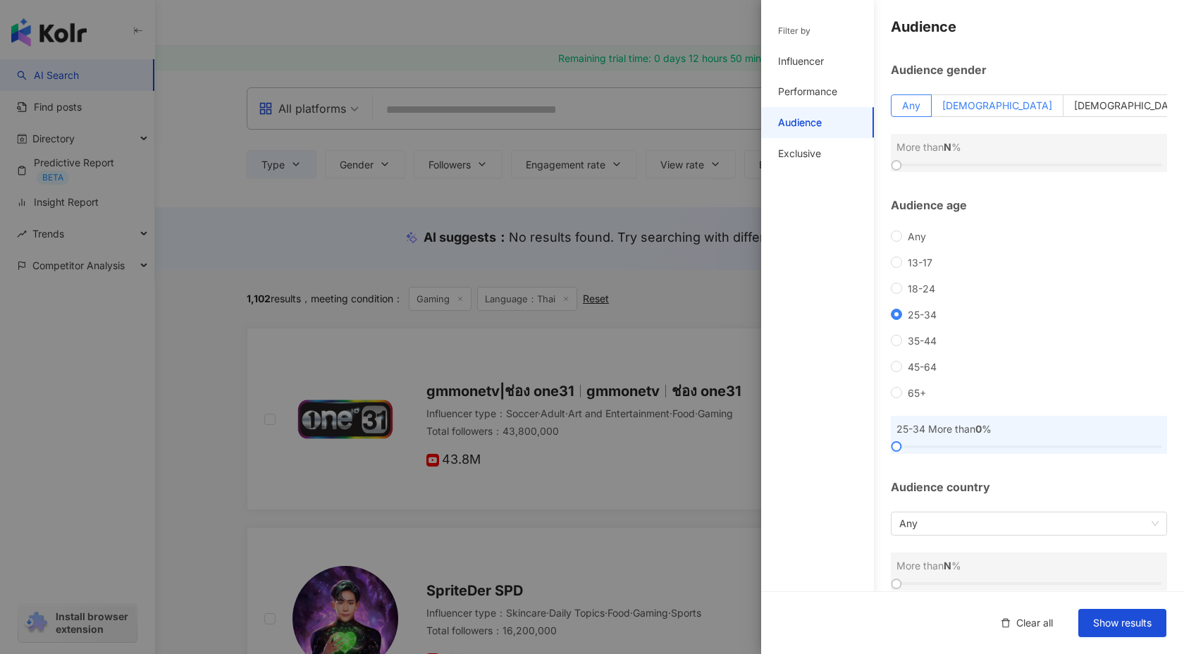
click at [1026, 102] on span "[DEMOGRAPHIC_DATA]" at bounding box center [998, 105] width 110 height 12
click at [944, 444] on div at bounding box center [1029, 447] width 265 height 8
drag, startPoint x: 940, startPoint y: 446, endPoint x: 875, endPoint y: 447, distance: 65.6
click at [875, 447] on div "Audience Audience gender Any [DEMOGRAPHIC_DATA] [DEMOGRAPHIC_DATA] [DEMOGRAPHIC…" at bounding box center [972, 304] width 423 height 608
click at [919, 528] on span "Any" at bounding box center [1029, 524] width 259 height 23
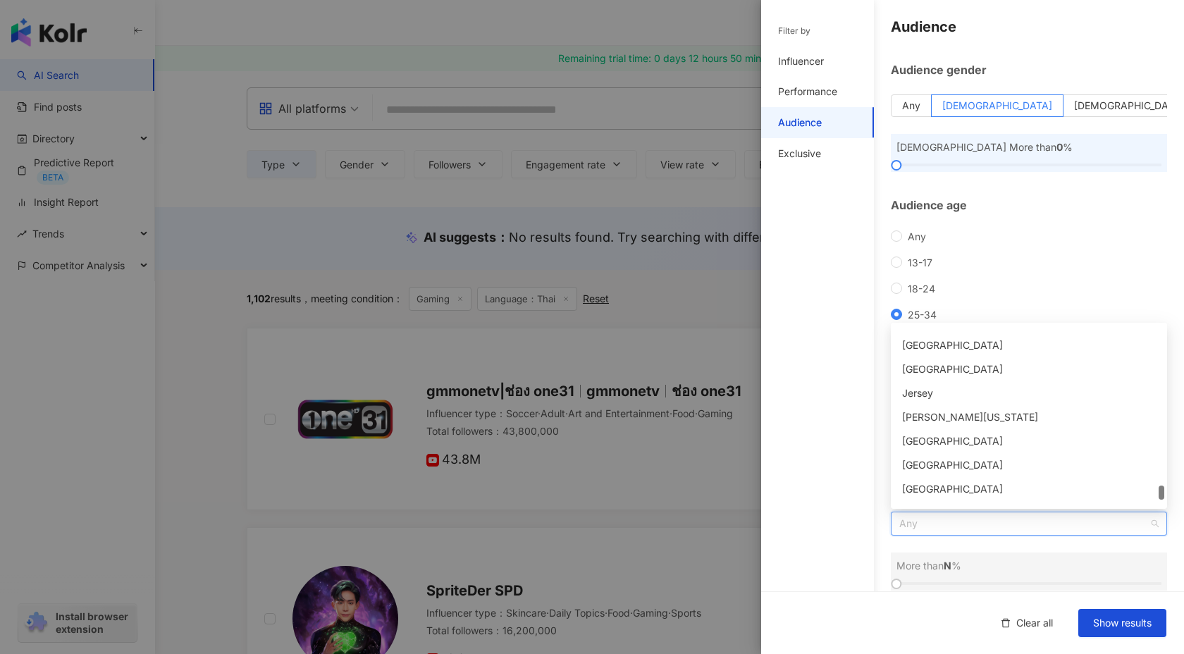
scroll to position [4949, 0]
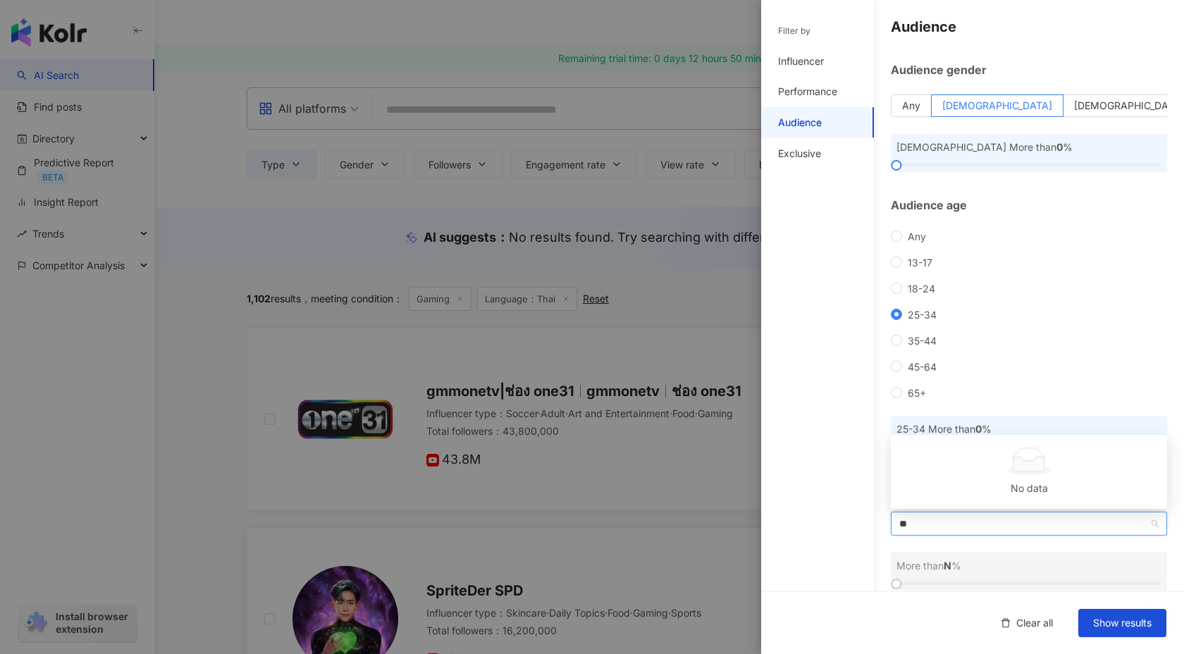
type input "*"
type input "****"
click at [522, 334] on div at bounding box center [592, 327] width 1184 height 654
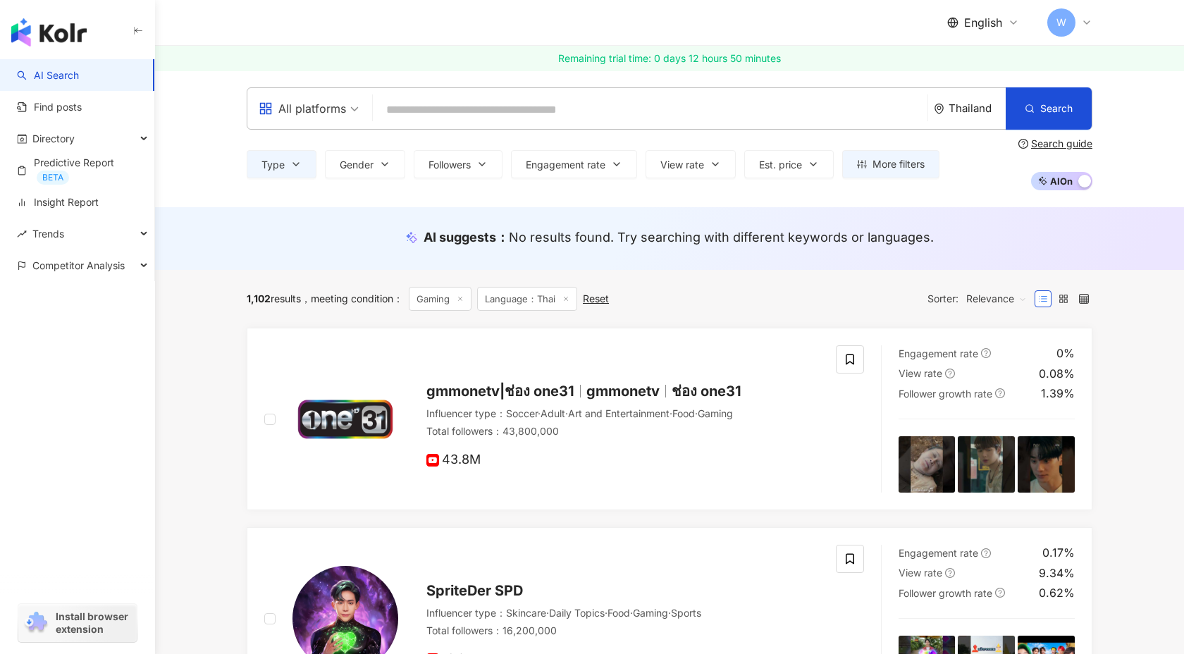
click at [474, 101] on input "search" at bounding box center [651, 110] width 544 height 27
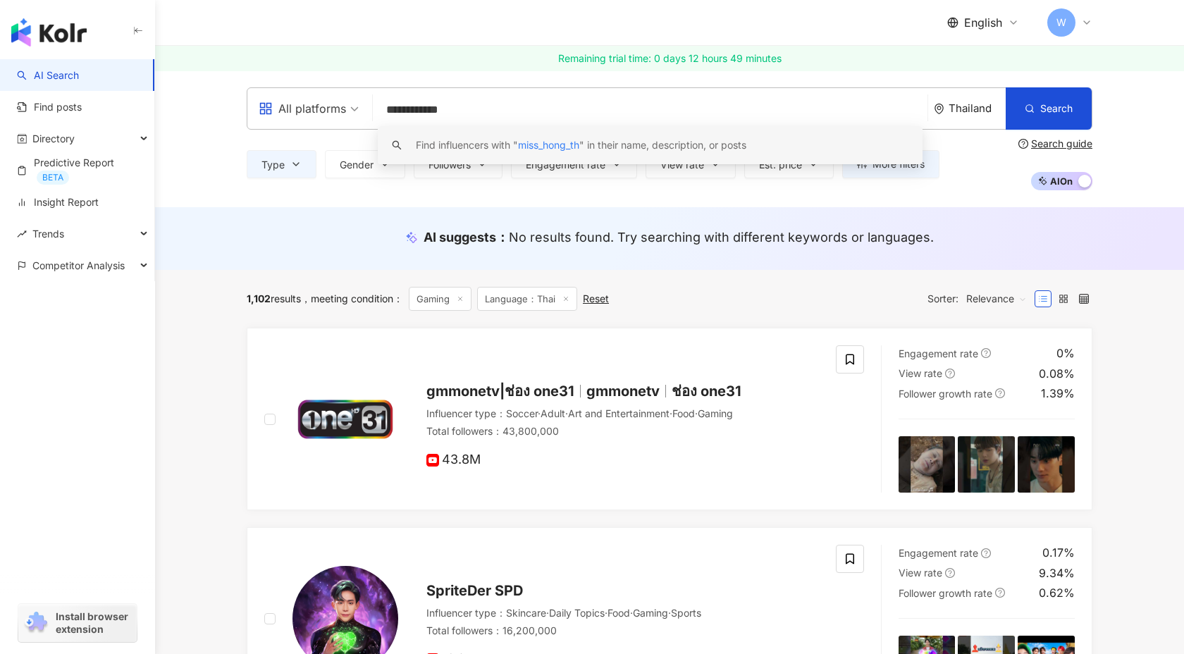
click at [312, 113] on div "All platforms" at bounding box center [302, 108] width 87 height 23
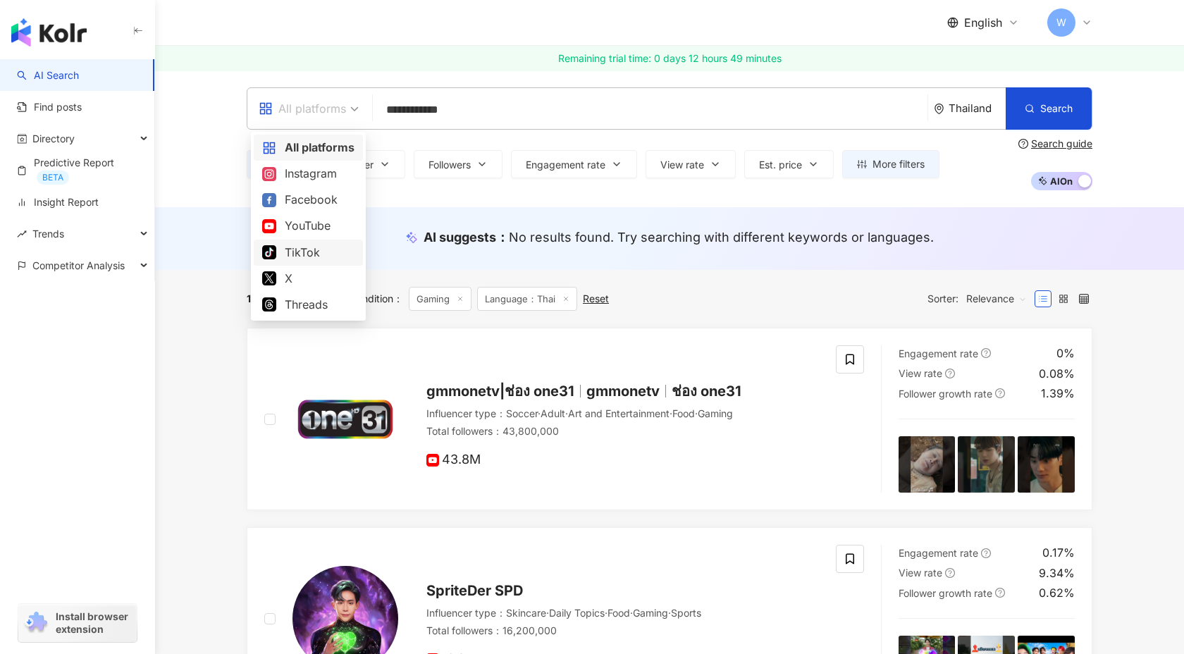
click at [309, 257] on div "TikTok" at bounding box center [308, 253] width 92 height 18
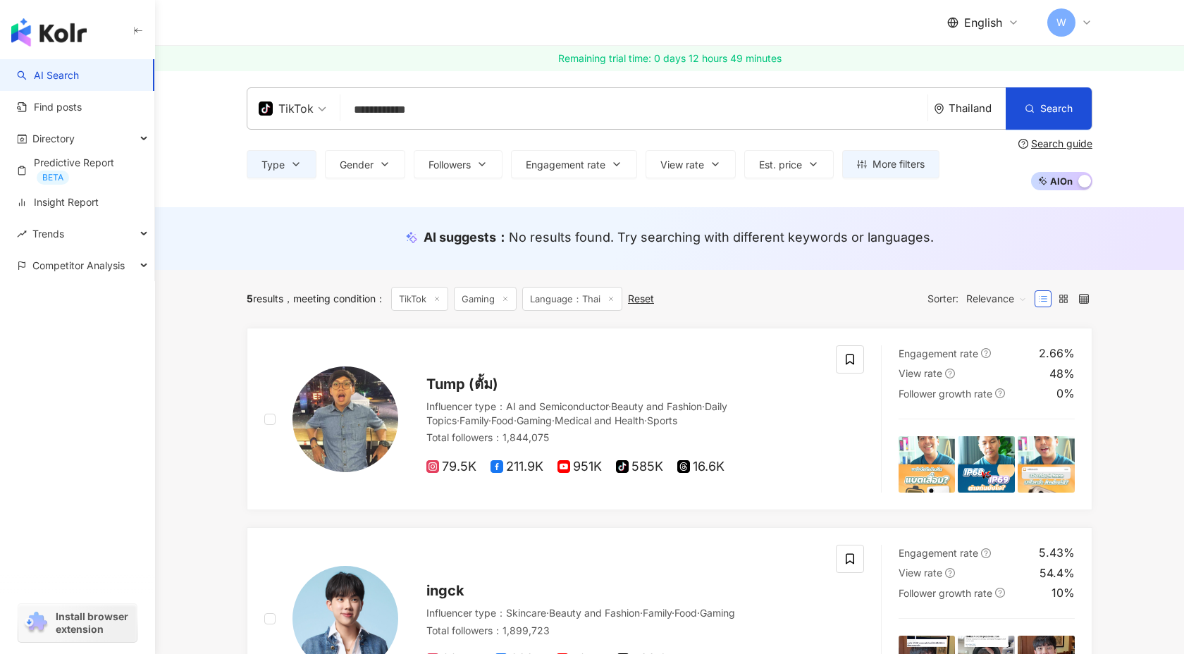
click at [454, 104] on input "**********" at bounding box center [634, 110] width 576 height 27
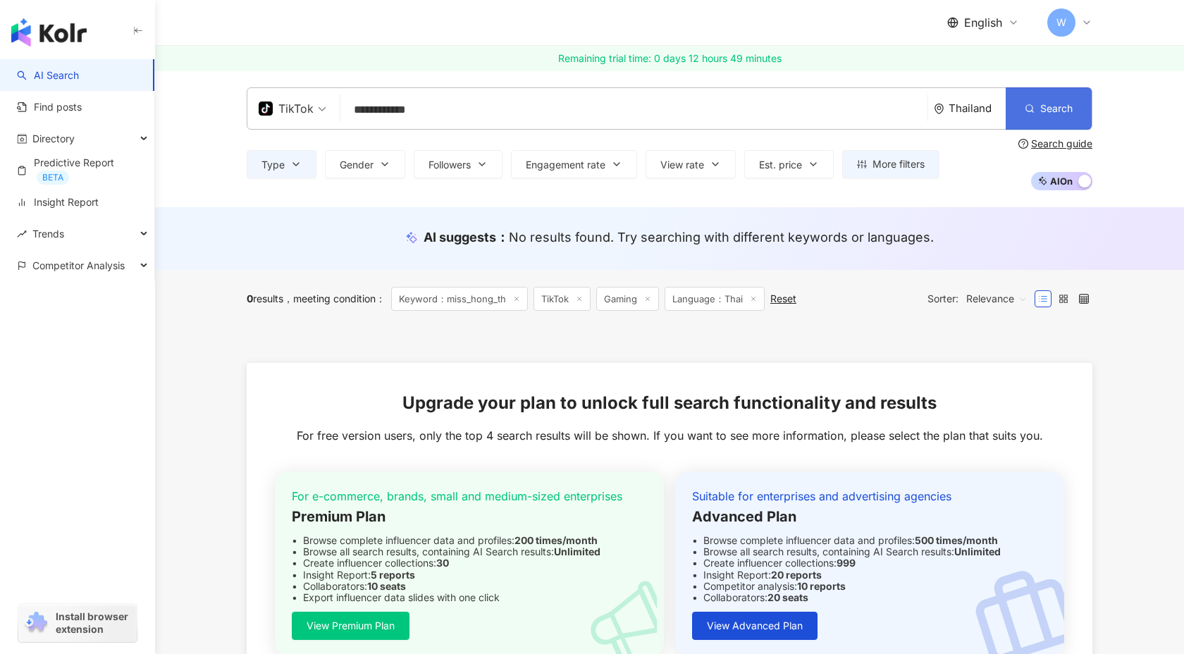
click at [1038, 107] on button "Search" at bounding box center [1049, 108] width 86 height 42
click at [560, 115] on input "**********" at bounding box center [634, 110] width 576 height 27
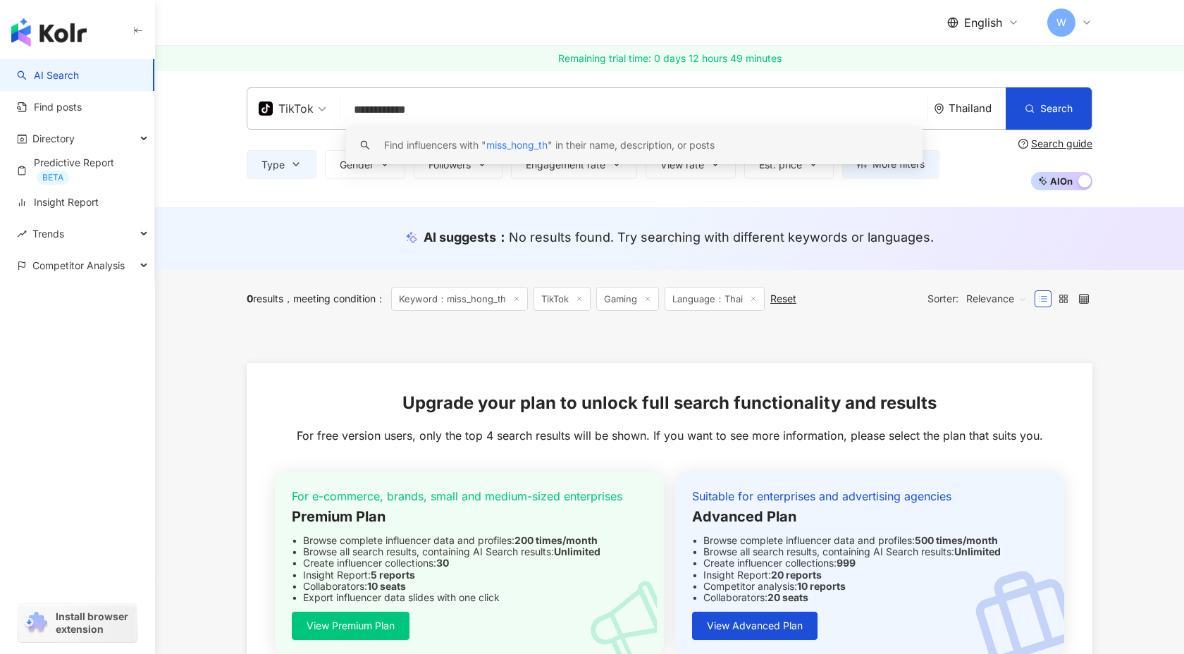
click at [355, 112] on input "**********" at bounding box center [634, 110] width 576 height 27
type input "**********"
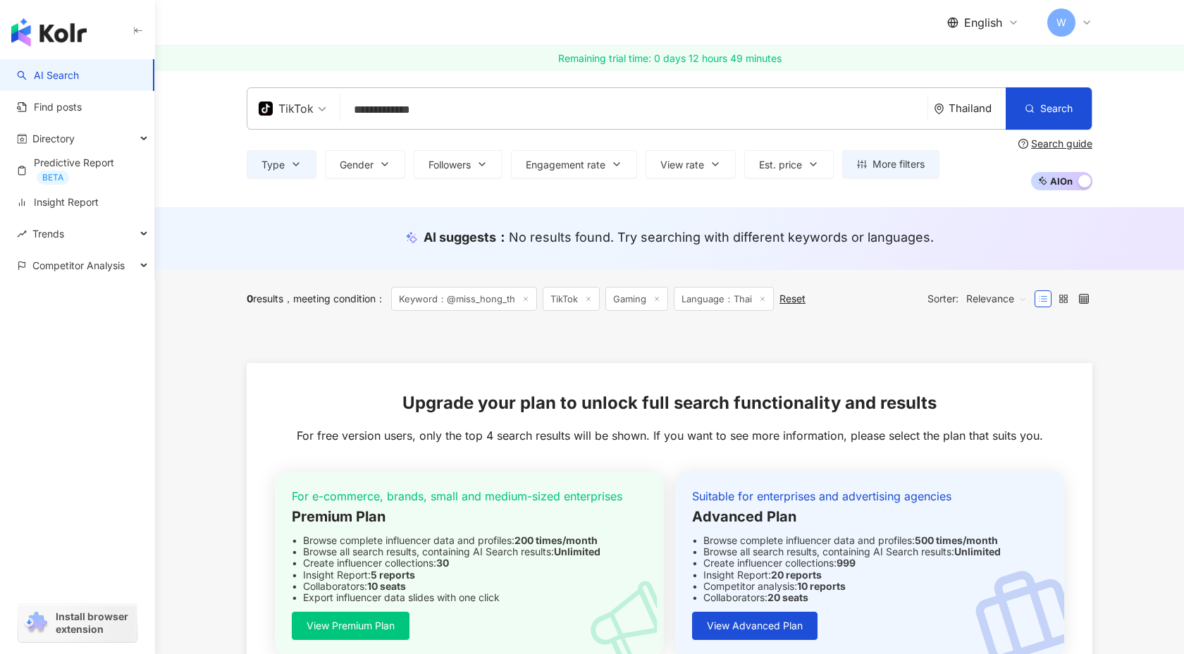
click at [490, 112] on input "**********" at bounding box center [634, 110] width 576 height 27
click at [504, 102] on input "**********" at bounding box center [634, 110] width 576 height 27
type input "*"
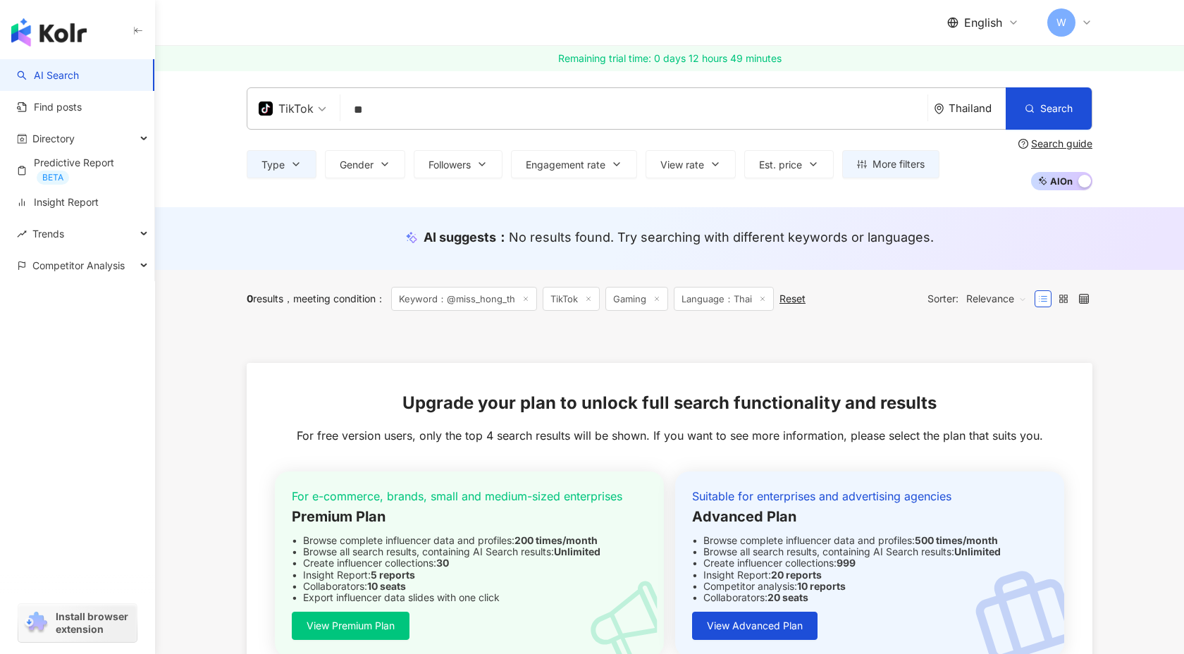
type input "*"
type input "******"
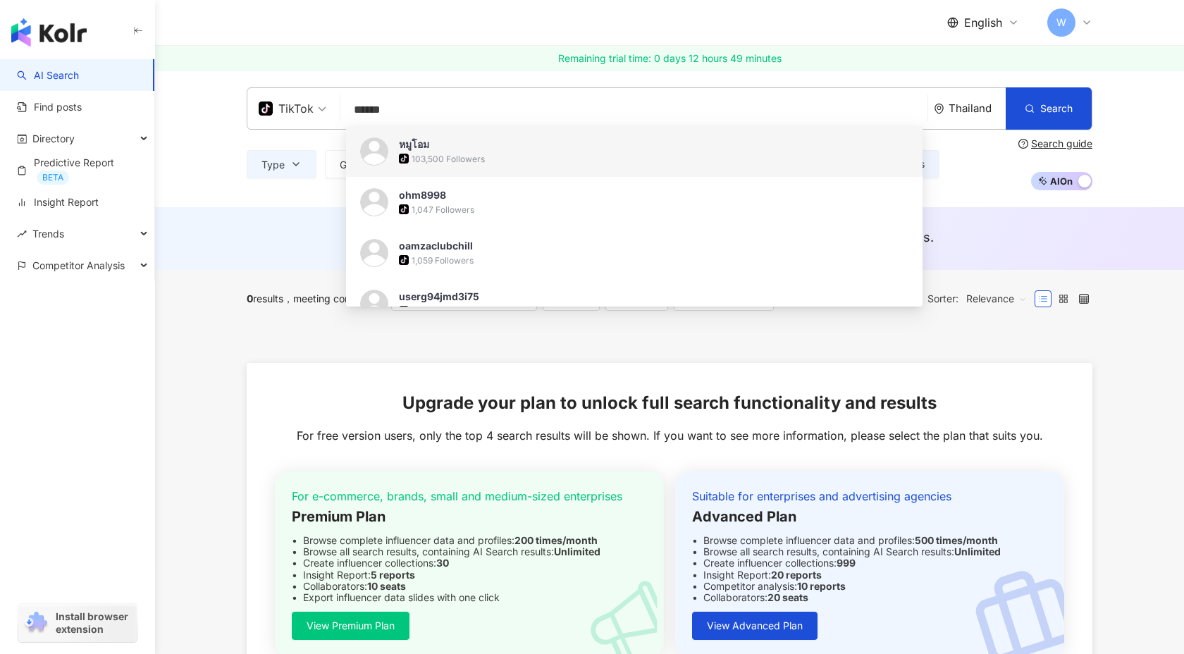
click at [367, 106] on input "******" at bounding box center [634, 110] width 576 height 27
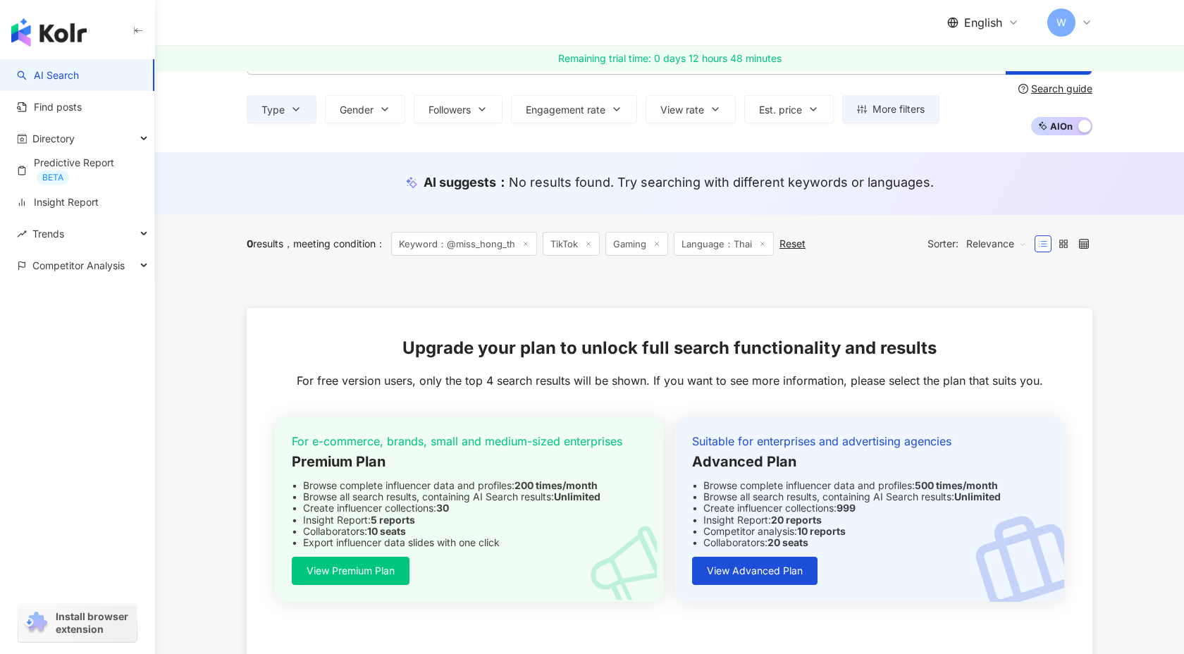
scroll to position [54, 0]
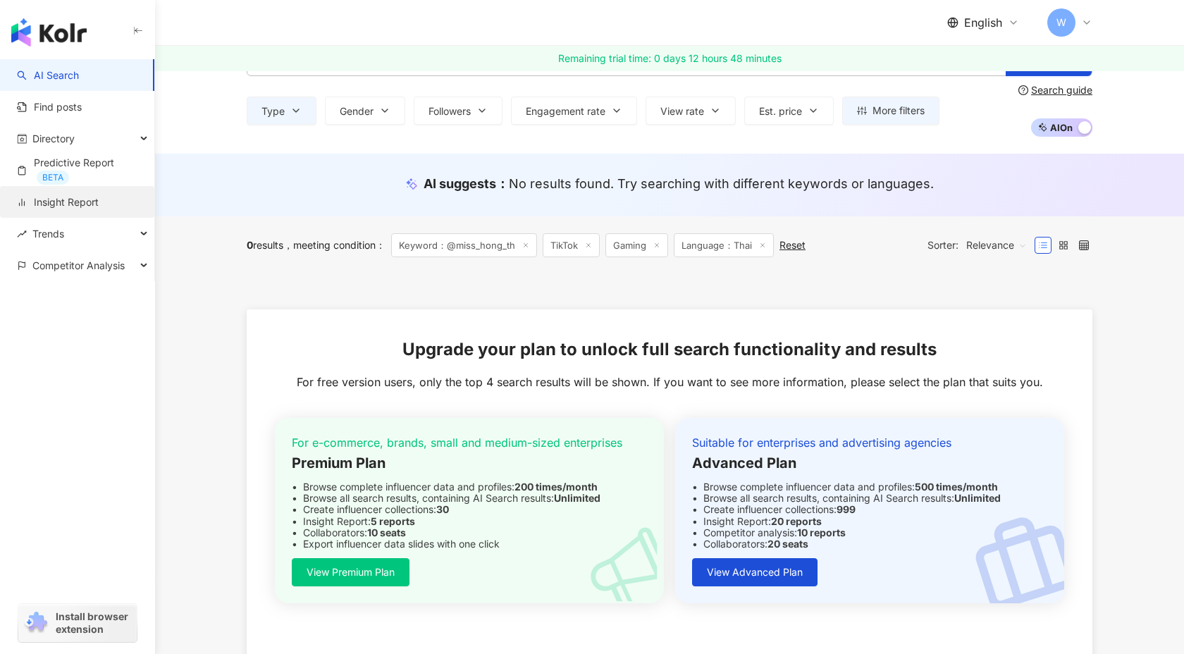
click at [99, 202] on link "Insight Report" at bounding box center [58, 202] width 82 height 14
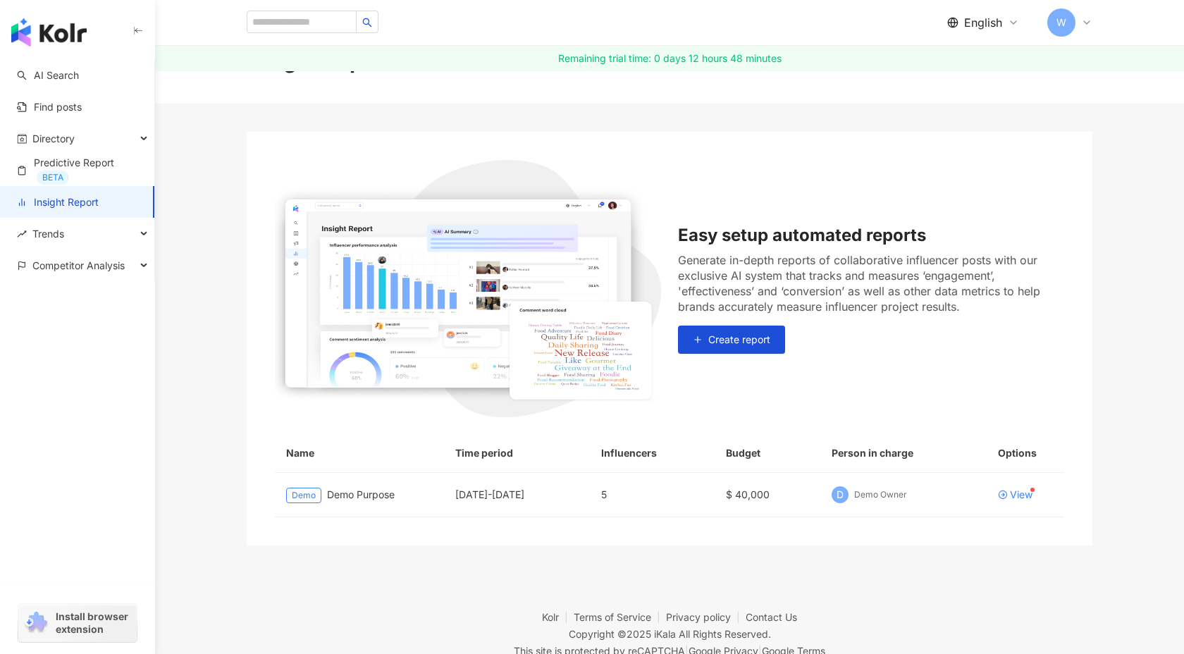
scroll to position [58, 0]
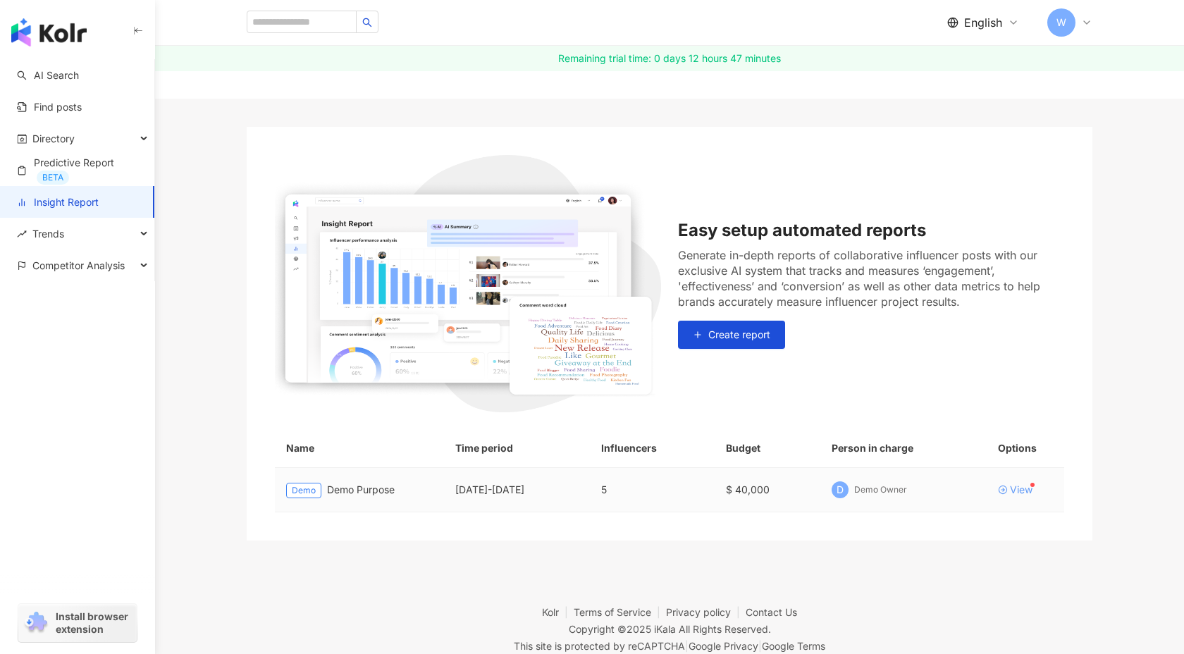
click at [1017, 489] on div "View" at bounding box center [1021, 490] width 23 height 10
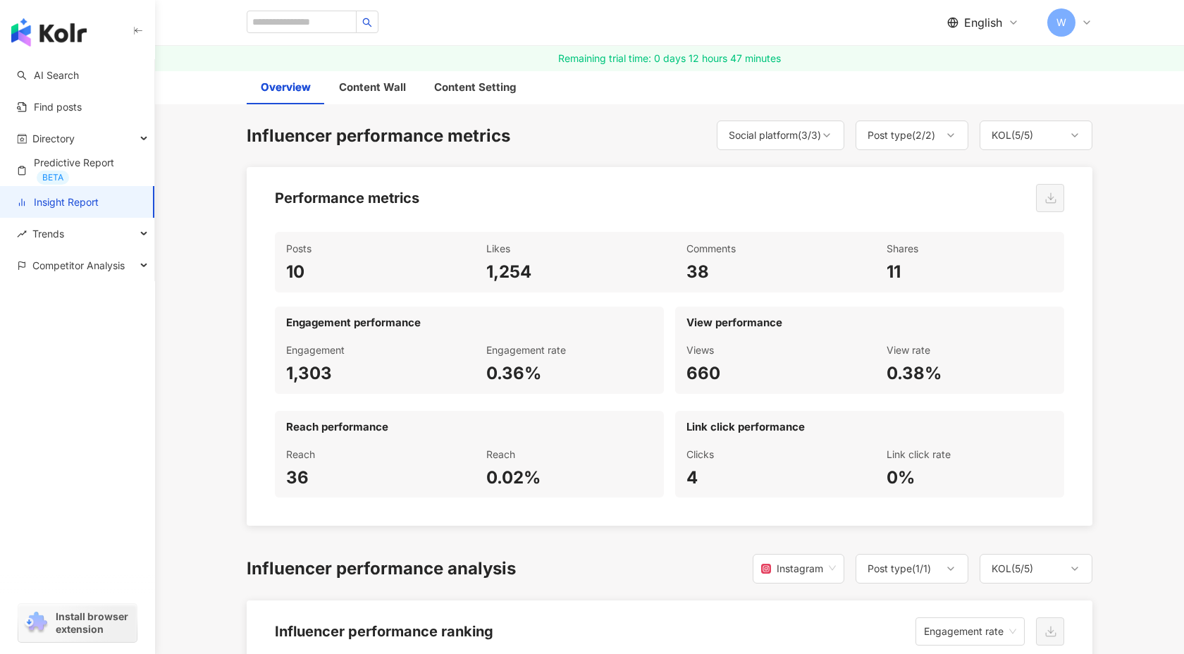
scroll to position [650, 0]
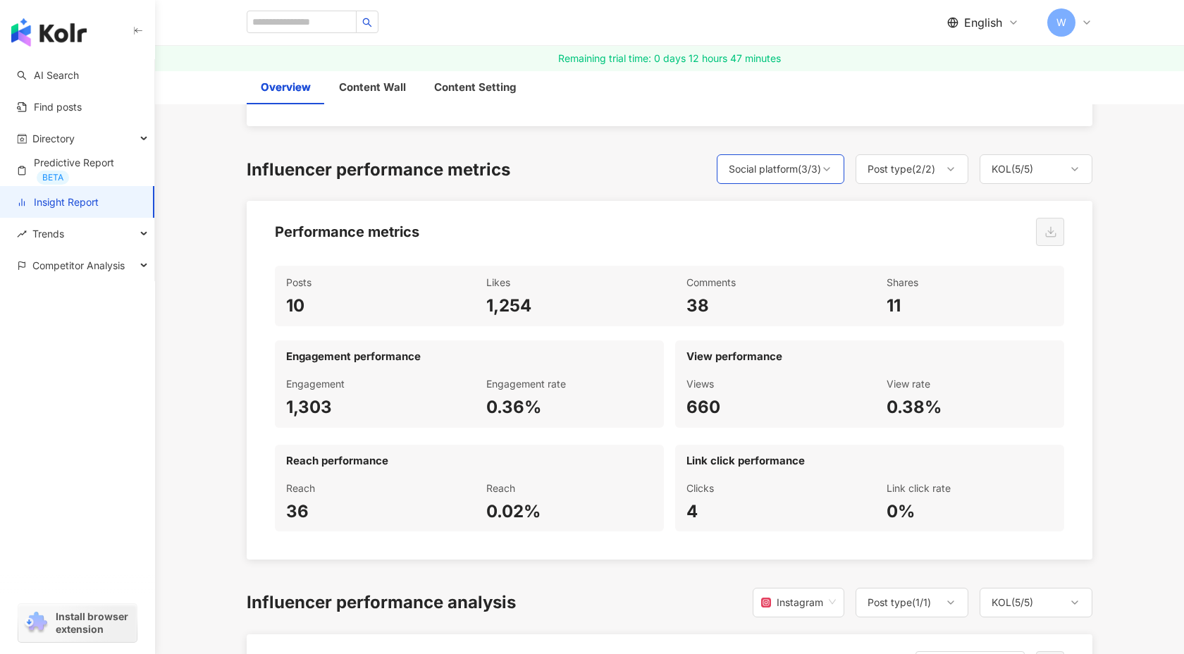
click at [804, 170] on div "Social platform ( 3 / 3 )" at bounding box center [775, 169] width 92 height 17
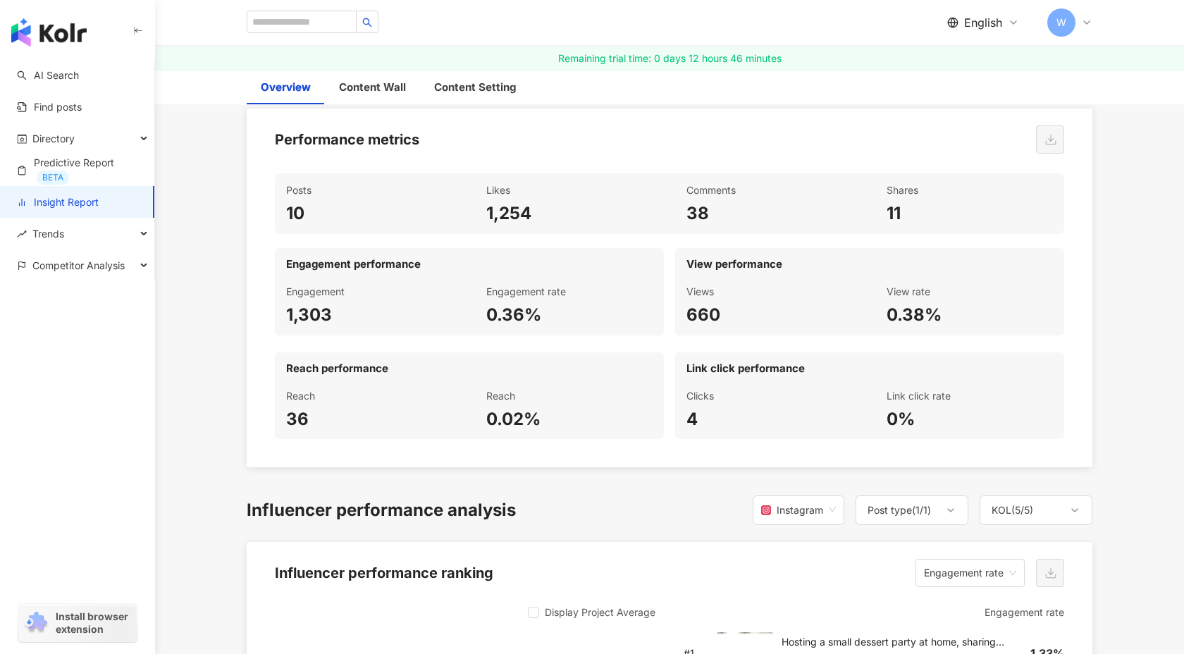
scroll to position [771, 0]
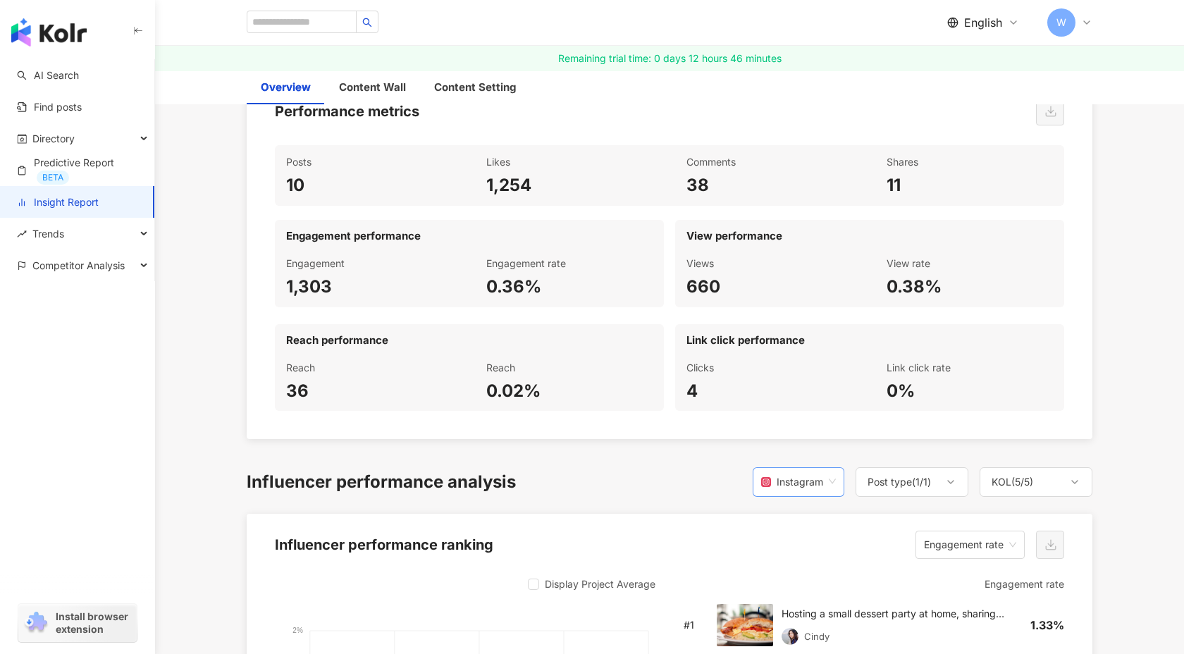
click at [783, 484] on div "Instagram" at bounding box center [792, 482] width 62 height 27
click at [679, 491] on div "Influencer performance analysis Instagram Post type ( 1 / 1 ) KOL ( 5 / 5 )" at bounding box center [670, 482] width 846 height 30
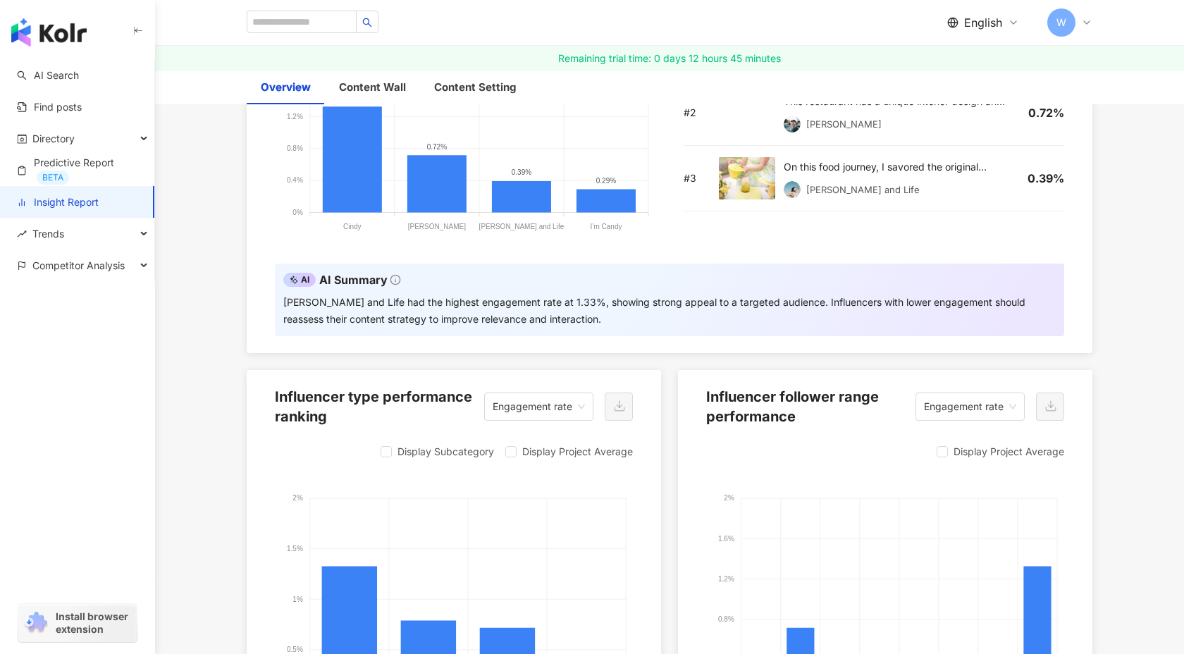
scroll to position [1326, 0]
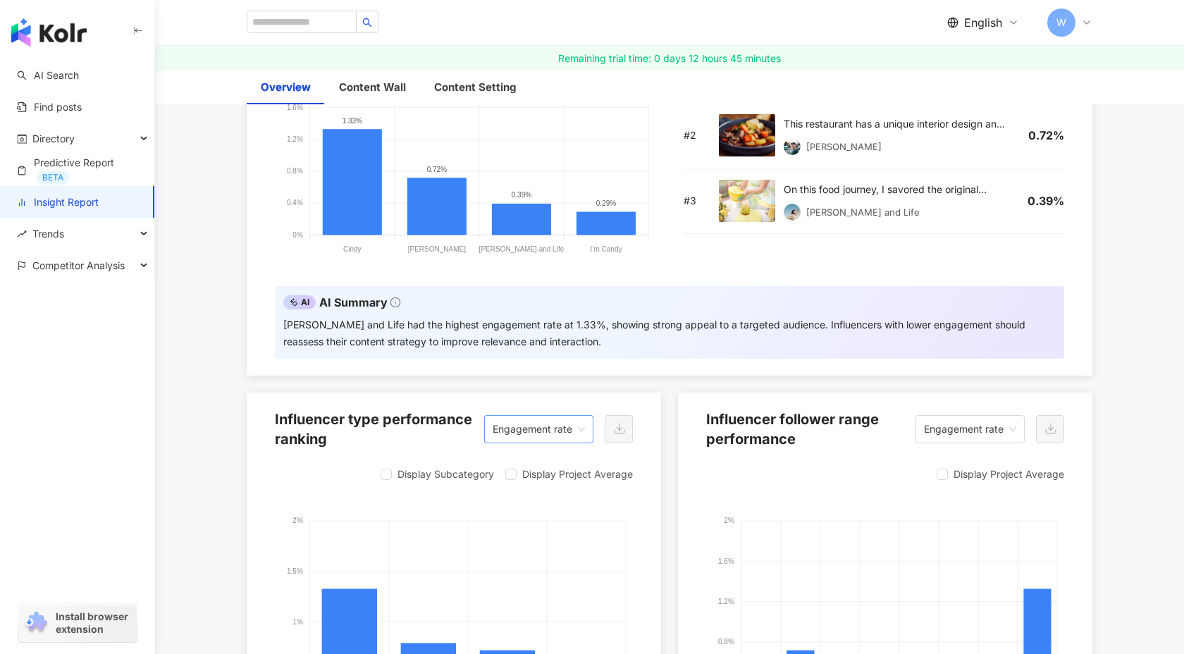
click at [559, 424] on span "Engagement rate" at bounding box center [539, 429] width 92 height 27
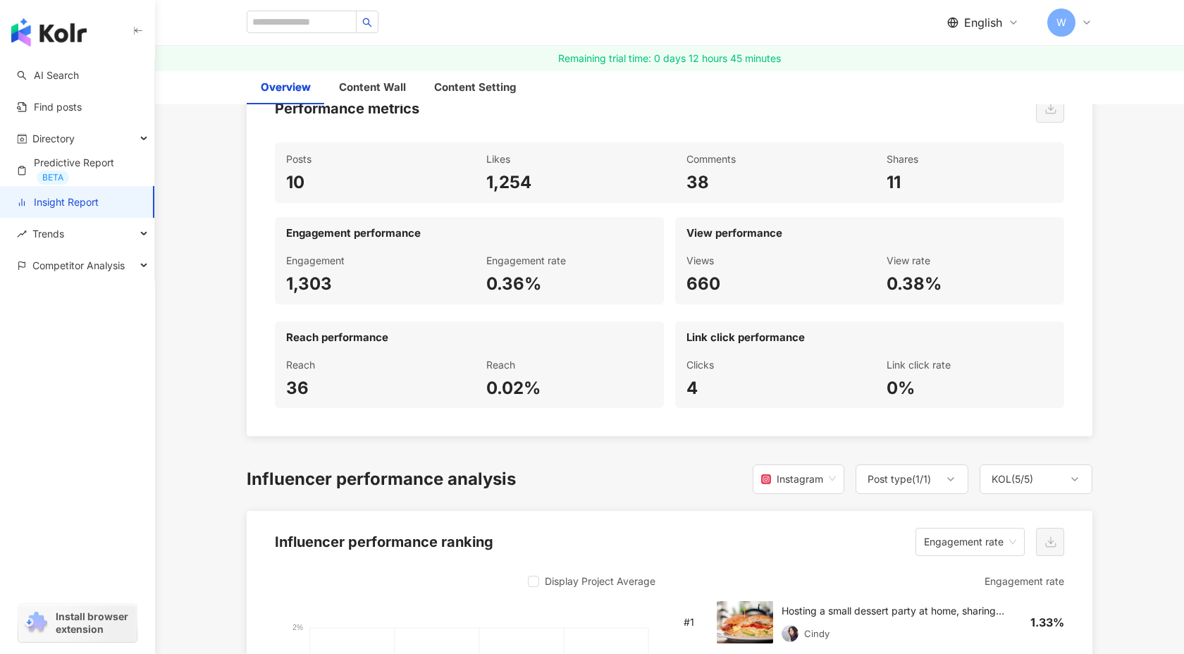
scroll to position [769, 0]
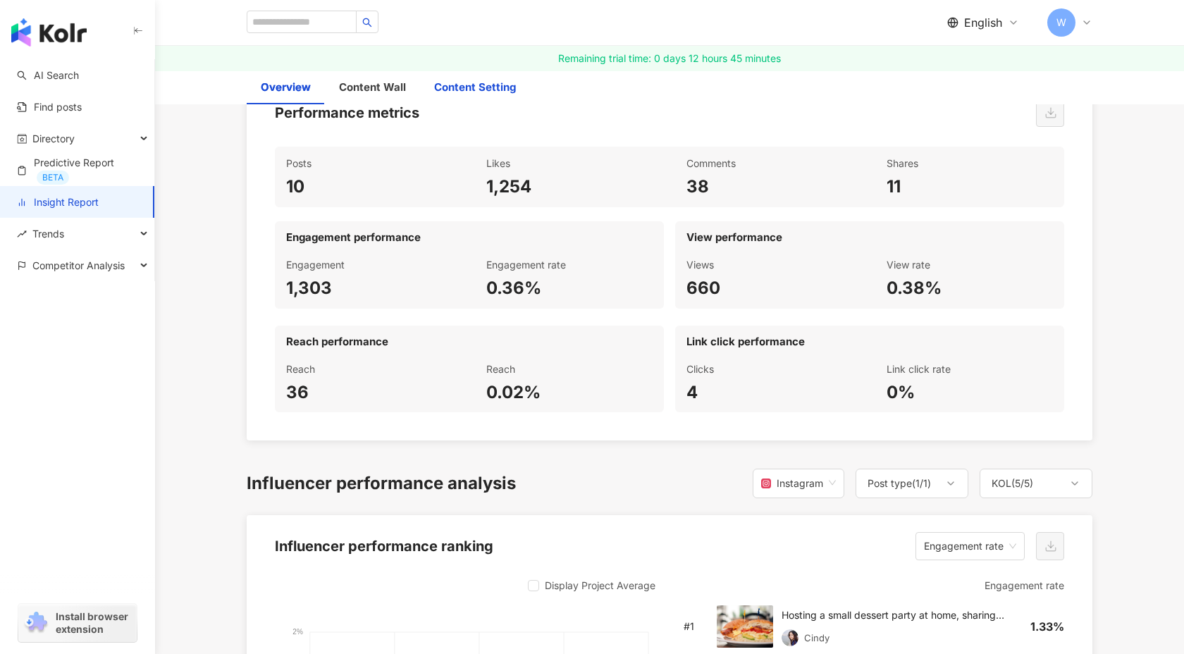
click at [462, 80] on div "Content Setting" at bounding box center [475, 87] width 82 height 17
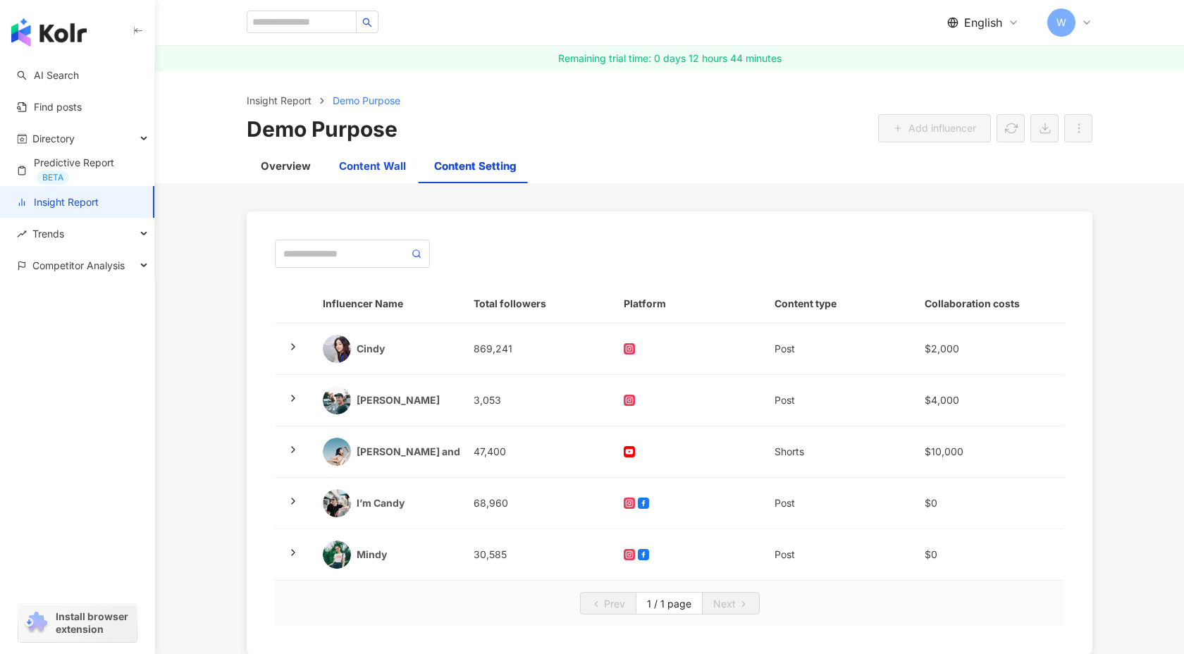
click at [363, 168] on div "Content Wall" at bounding box center [372, 166] width 67 height 17
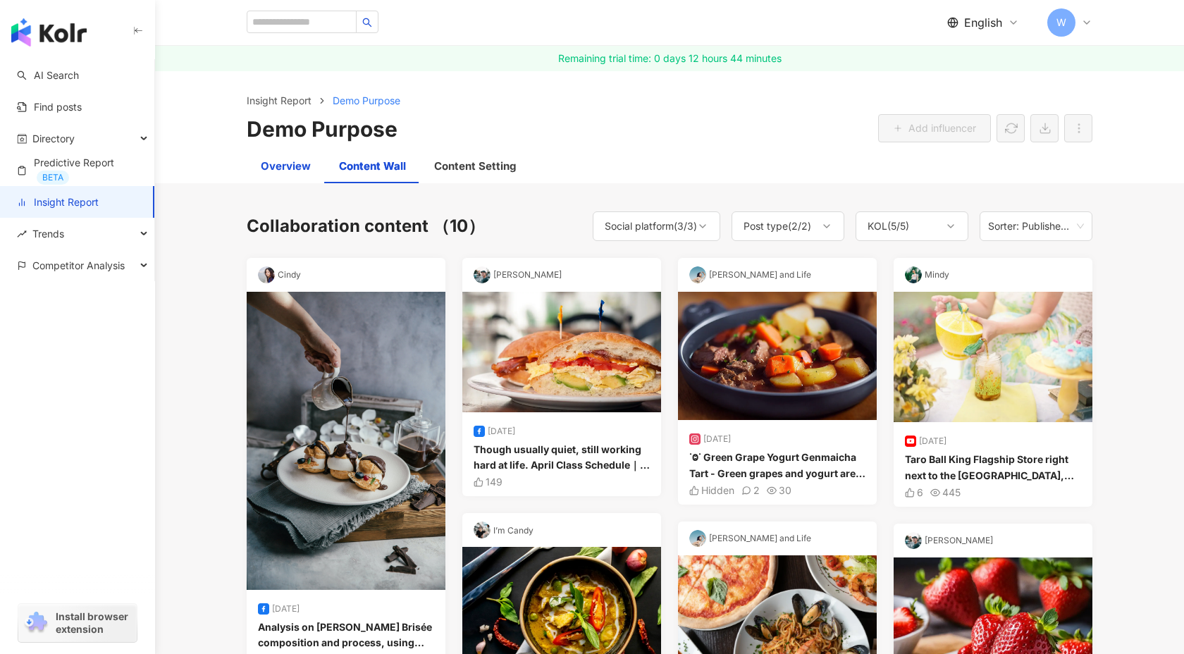
click at [274, 170] on div "Overview" at bounding box center [286, 166] width 50 height 17
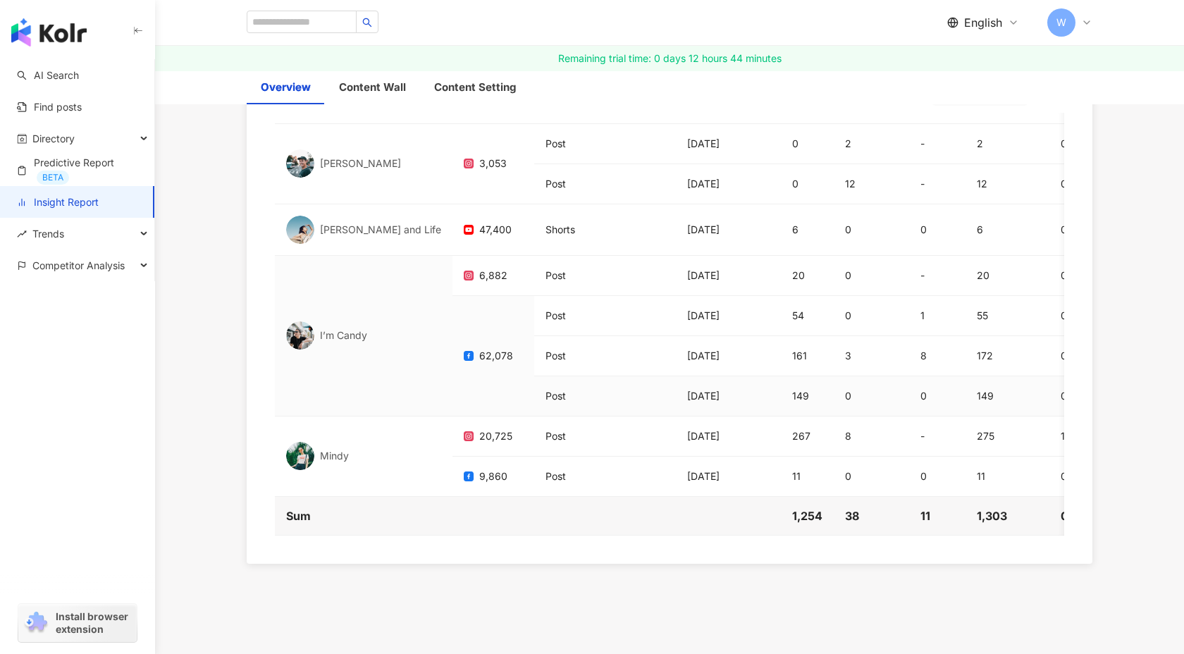
scroll to position [4444, 0]
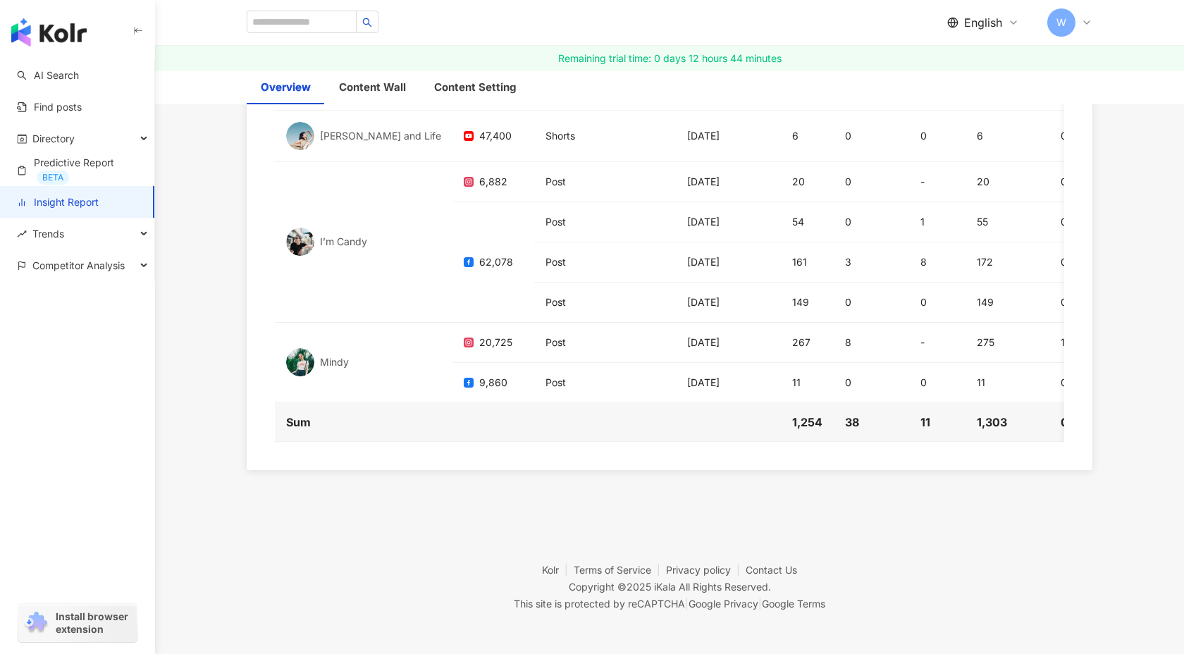
click at [56, 35] on img "button" at bounding box center [48, 32] width 75 height 28
